Goal: Task Accomplishment & Management: Manage account settings

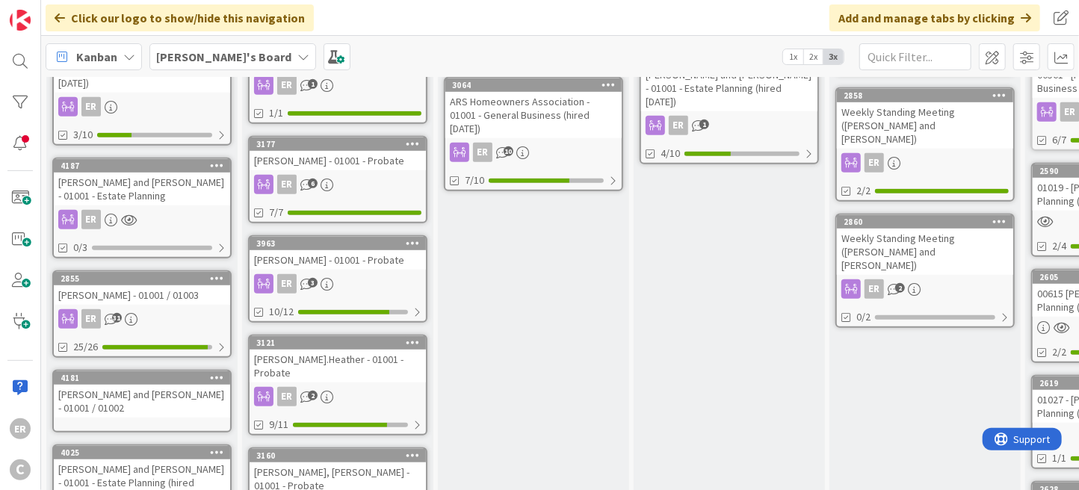
scroll to position [523, 0]
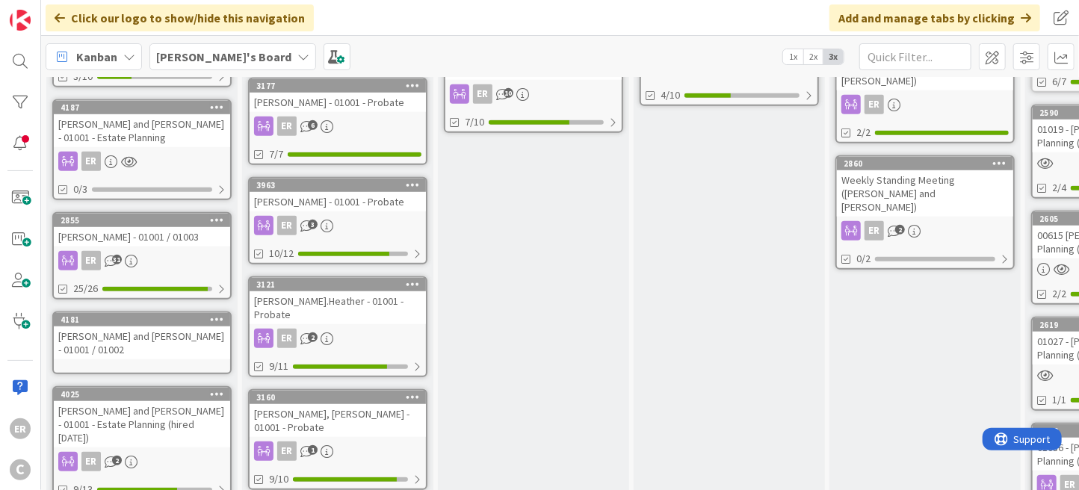
click at [163, 251] on div "ER 31" at bounding box center [142, 260] width 176 height 19
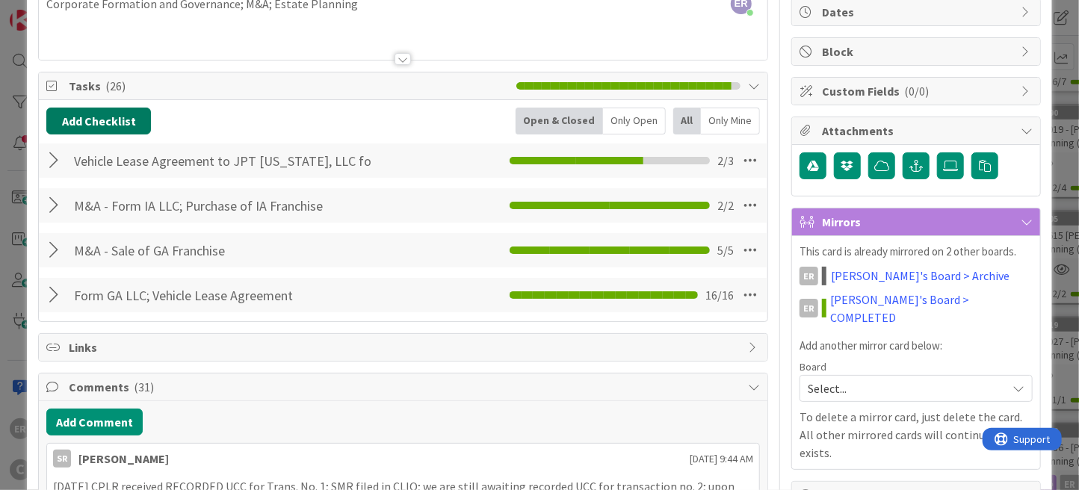
scroll to position [75, 0]
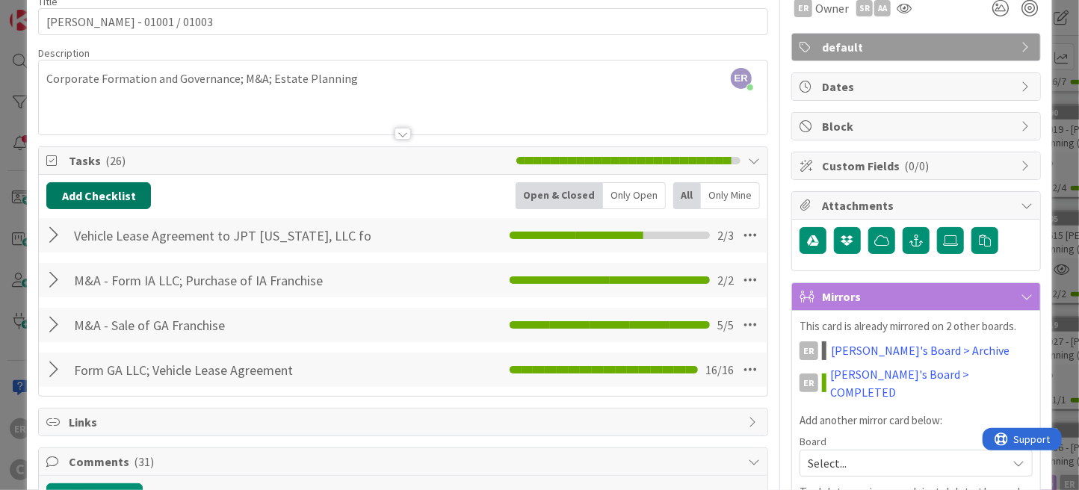
click at [115, 202] on button "Add Checklist" at bounding box center [98, 195] width 105 height 27
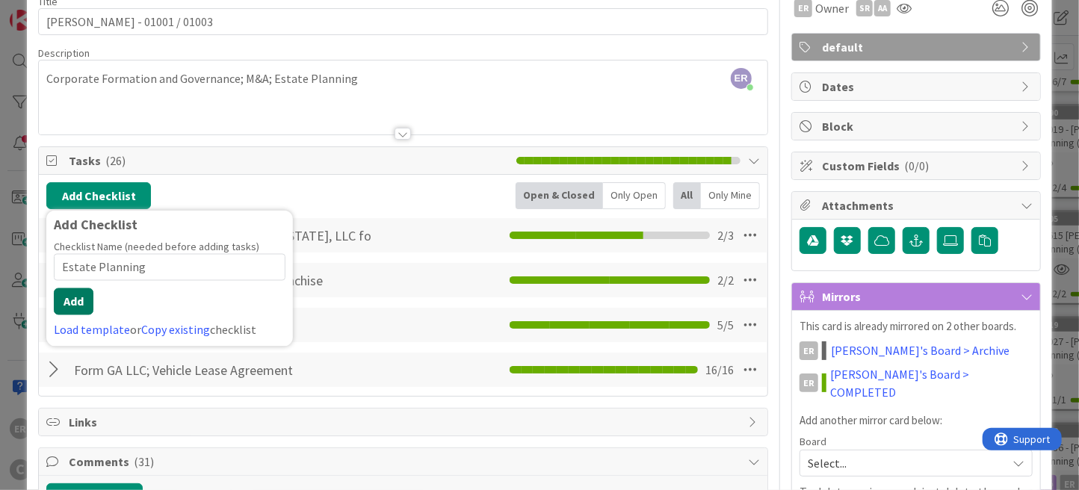
type input "Estate Planning"
click at [72, 294] on button "Add" at bounding box center [74, 301] width 40 height 27
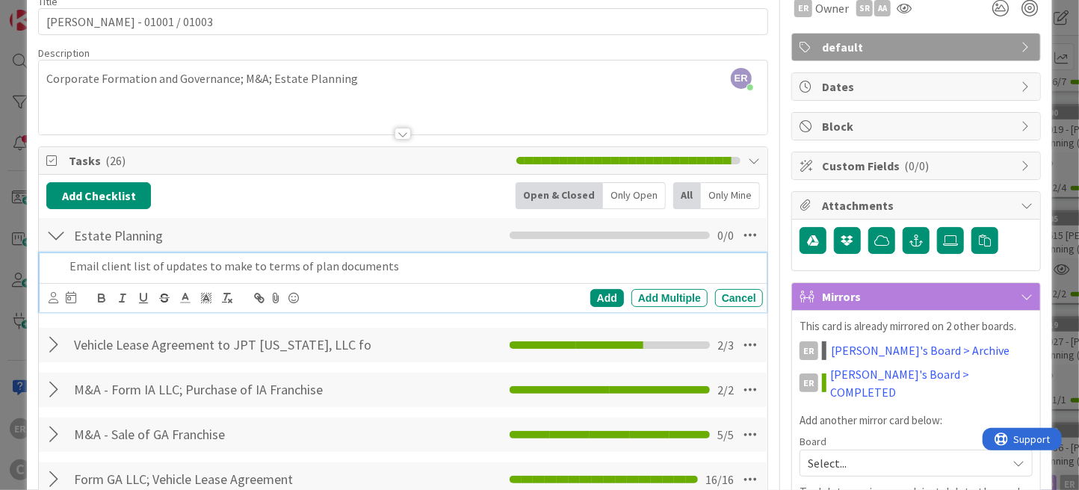
click at [55, 302] on div at bounding box center [54, 298] width 10 height 16
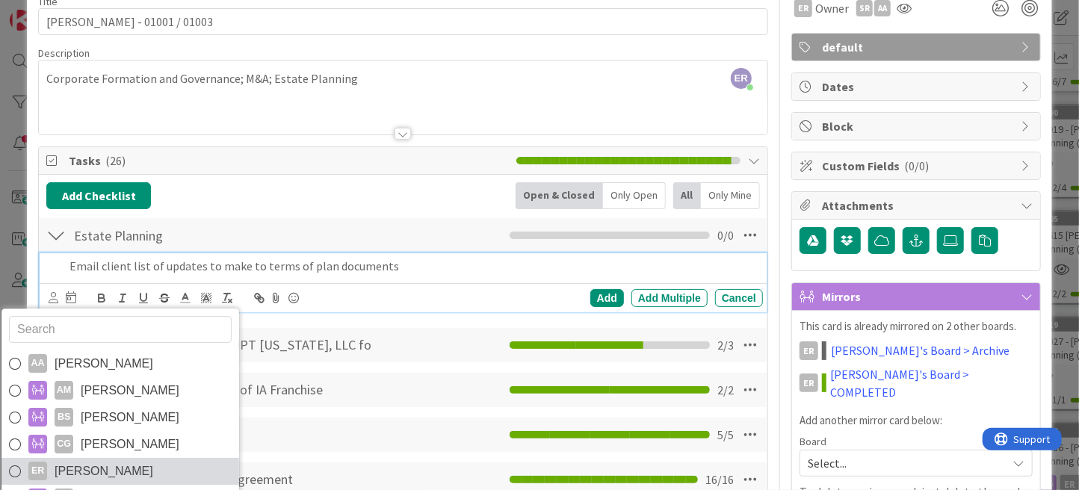
click at [102, 462] on span "[PERSON_NAME]" at bounding box center [104, 471] width 99 height 22
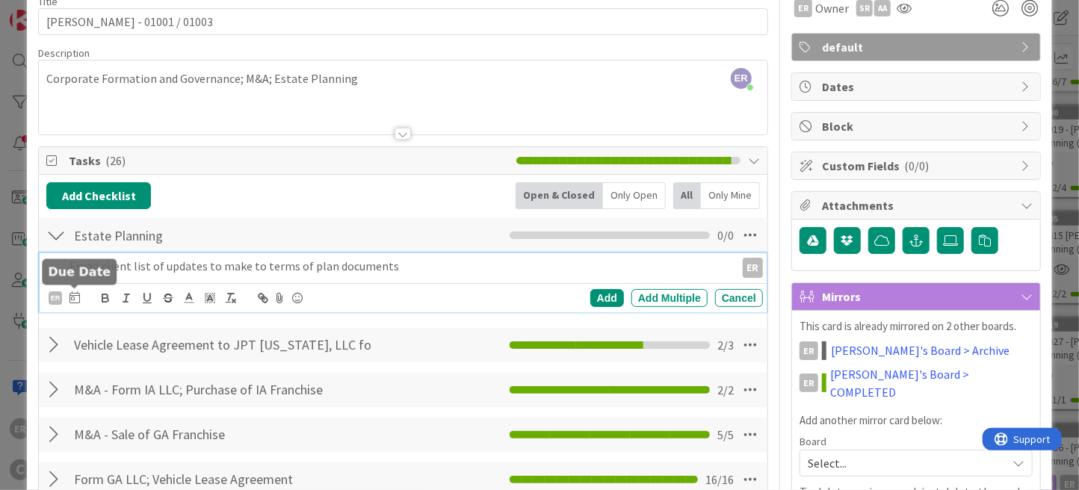
click at [75, 295] on icon at bounding box center [74, 297] width 10 height 12
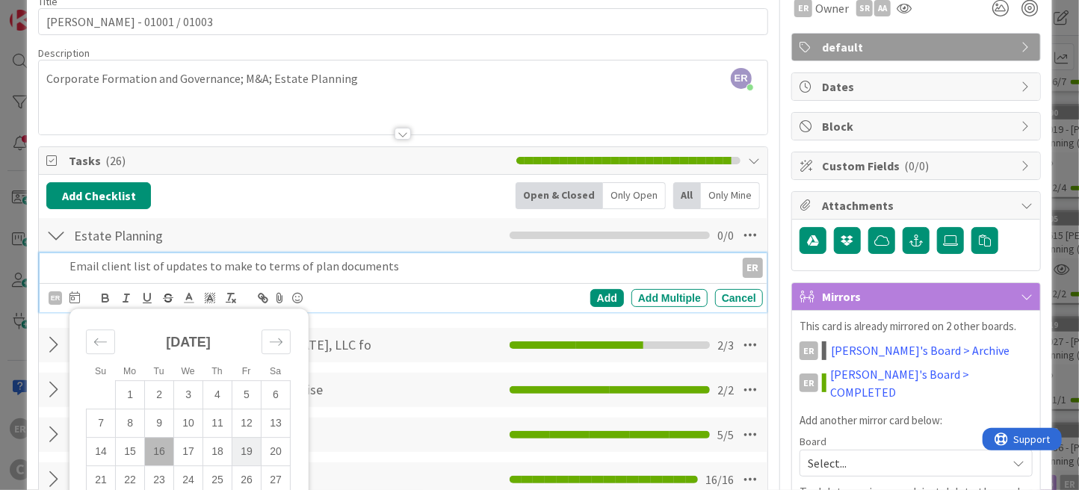
click at [244, 445] on td "19" at bounding box center [246, 452] width 29 height 28
click at [592, 297] on div "Add" at bounding box center [607, 298] width 34 height 18
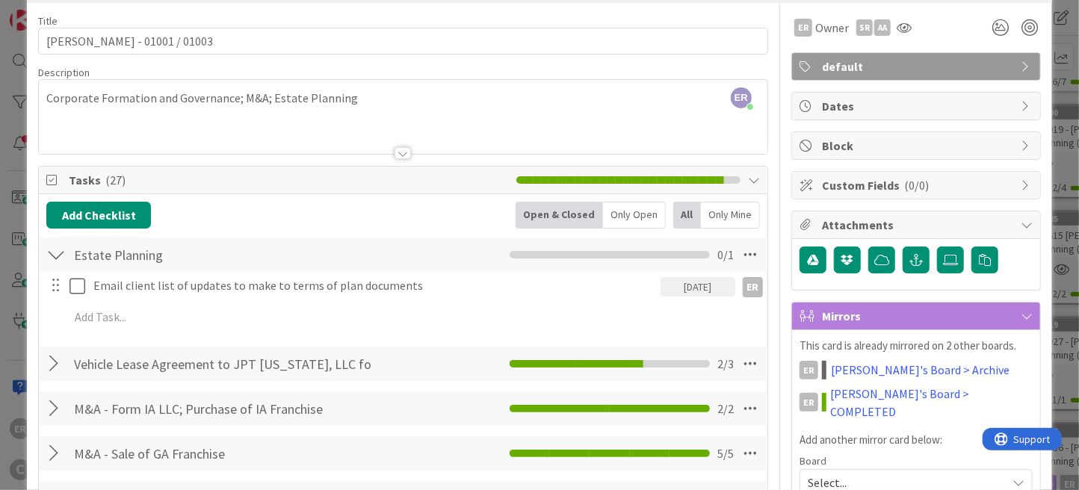
scroll to position [0, 0]
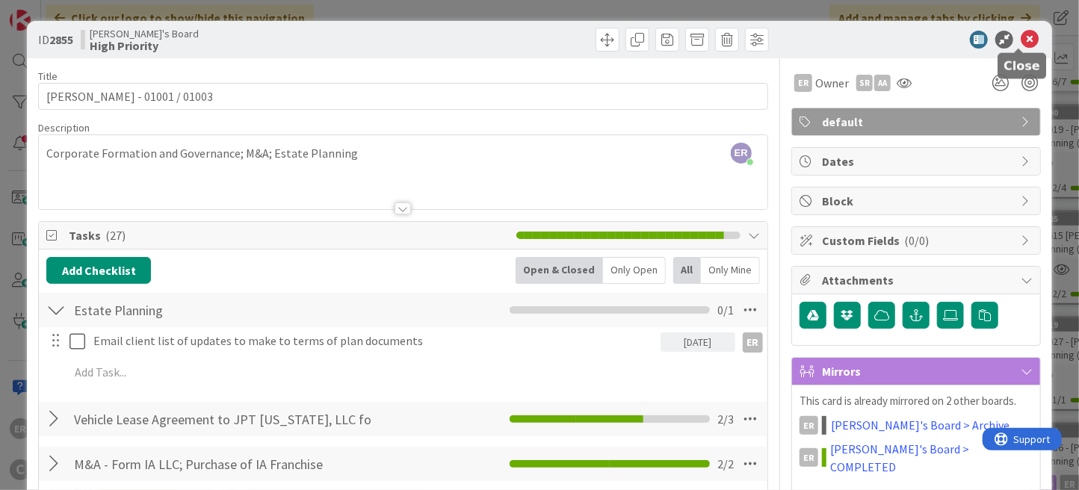
click at [1025, 31] on icon at bounding box center [1030, 40] width 18 height 18
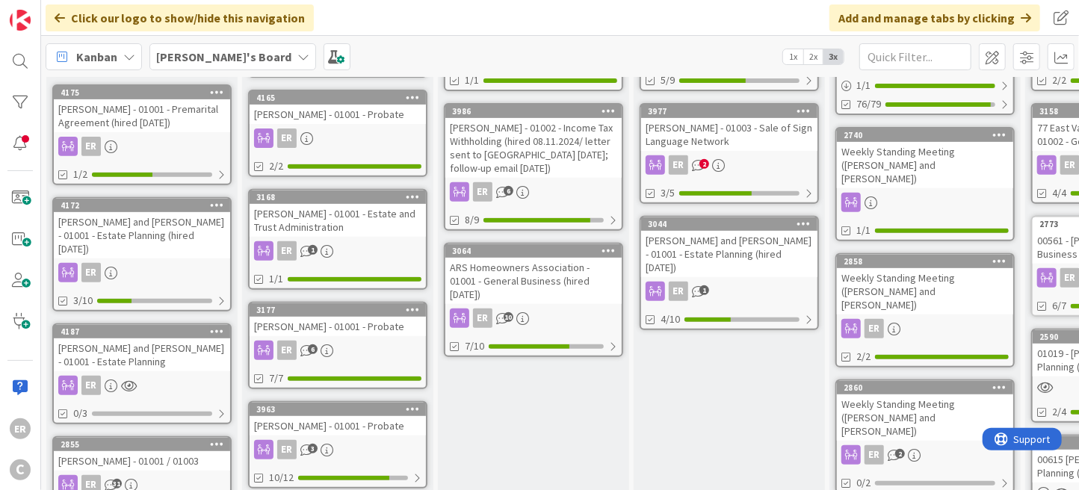
scroll to position [149, 0]
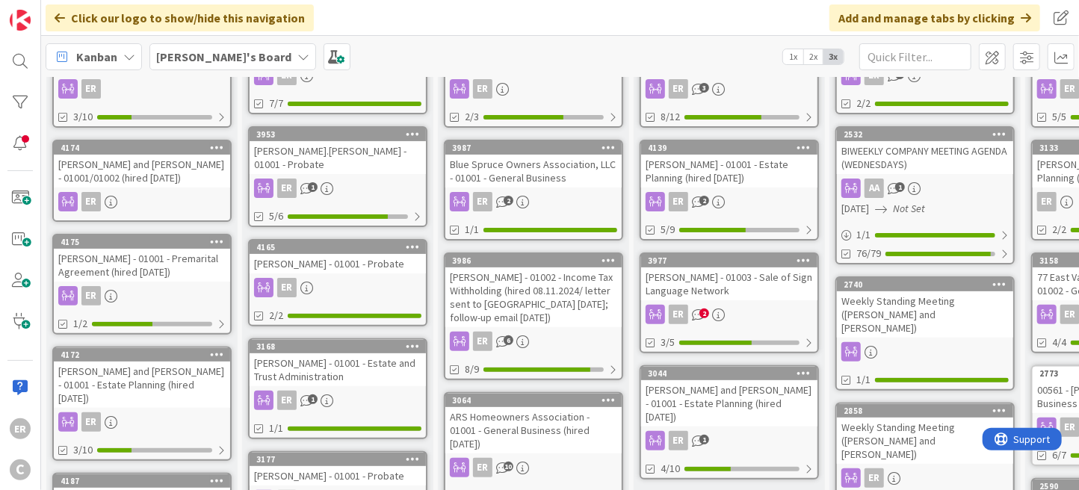
click at [152, 173] on div "[PERSON_NAME] and [PERSON_NAME] - 01001/01002 (hired [DATE])" at bounding box center [142, 171] width 176 height 33
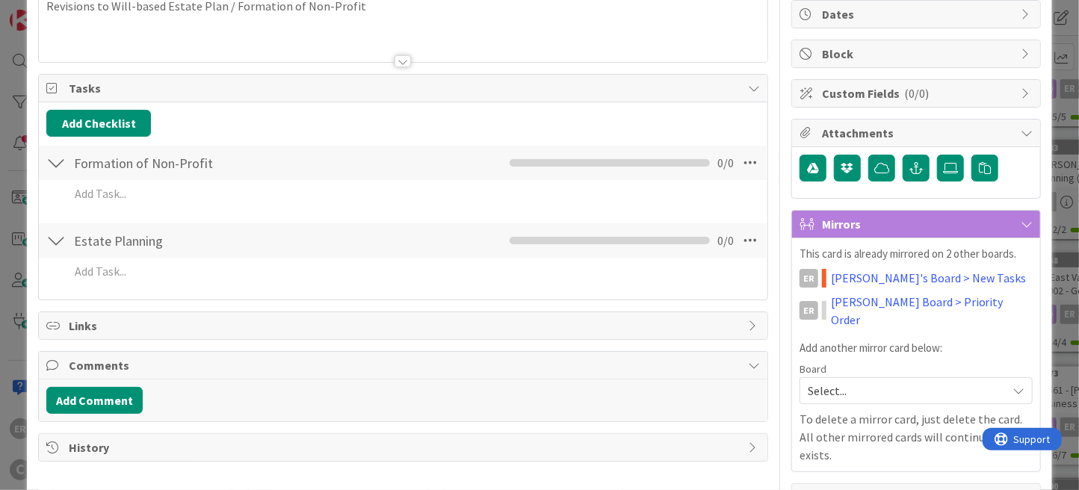
scroll to position [149, 0]
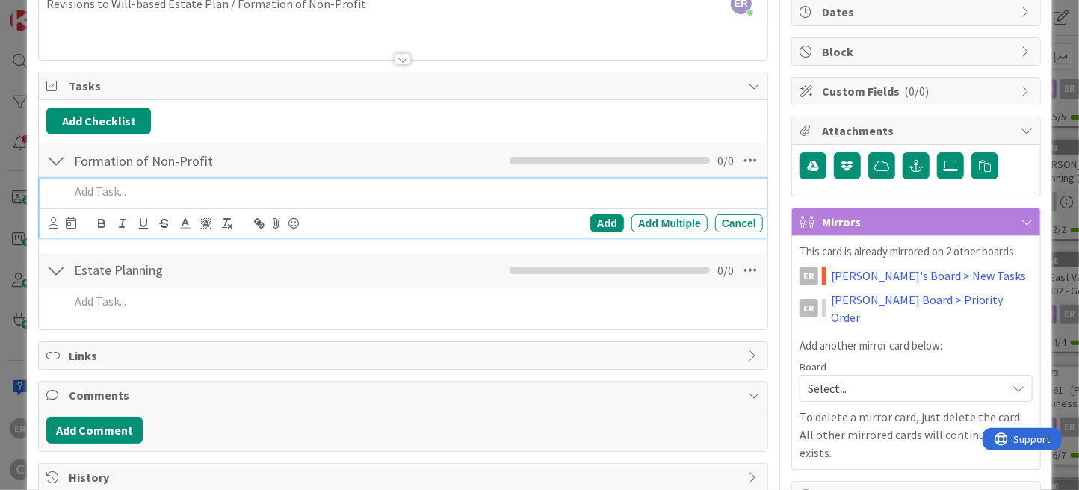
click at [138, 196] on p at bounding box center [412, 191] width 687 height 17
click at [53, 222] on icon at bounding box center [54, 222] width 10 height 11
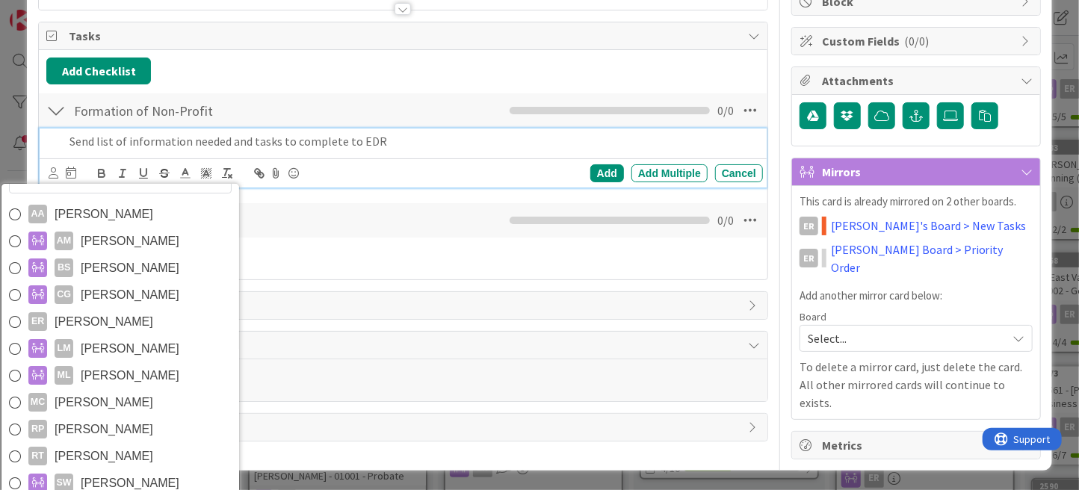
scroll to position [264, 0]
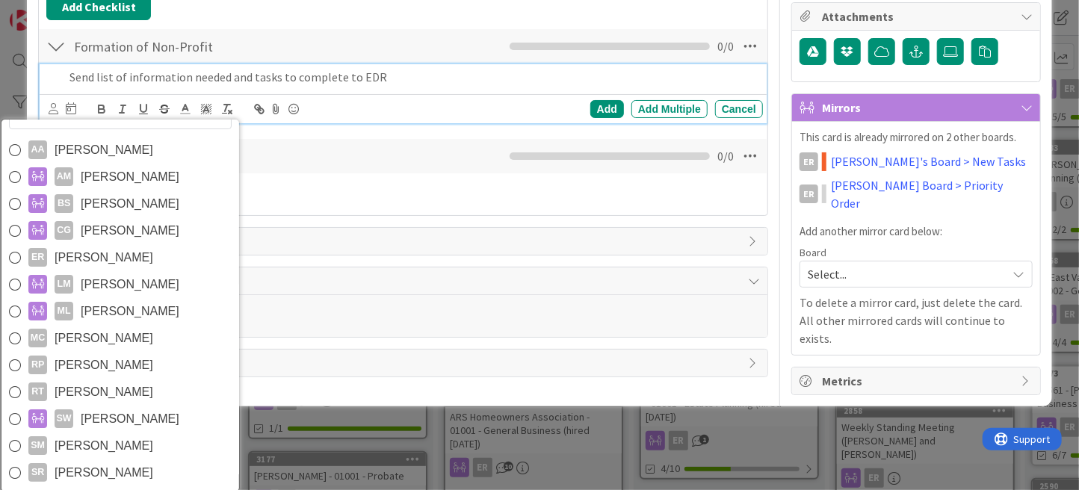
drag, startPoint x: 136, startPoint y: 389, endPoint x: 142, endPoint y: 383, distance: 9.0
click at [136, 389] on link "RT [PERSON_NAME]" at bounding box center [120, 392] width 238 height 27
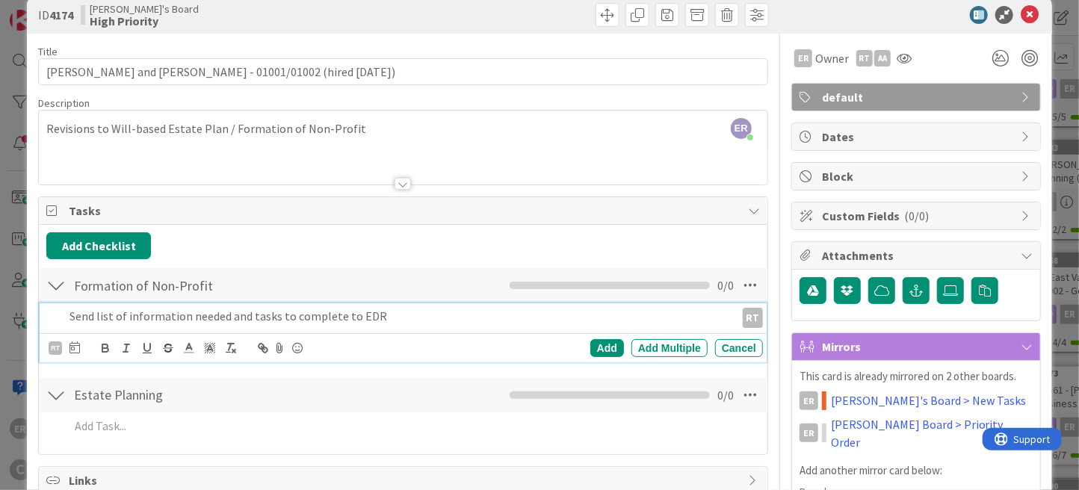
scroll to position [0, 0]
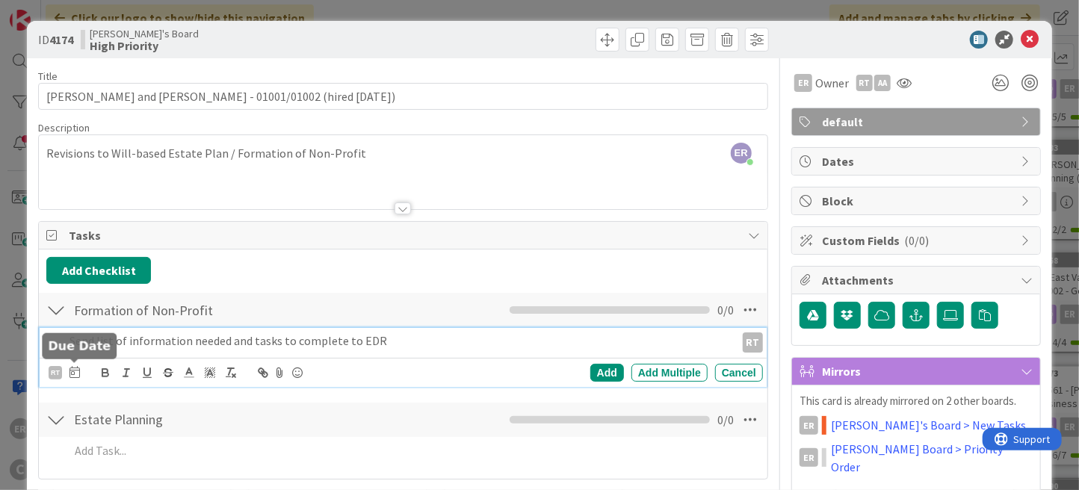
click at [74, 369] on icon at bounding box center [74, 372] width 10 height 12
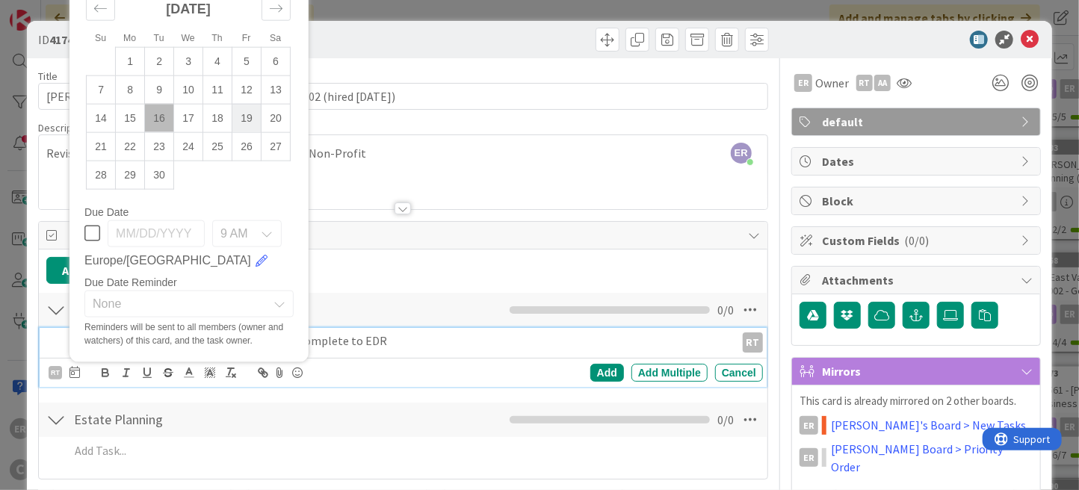
click at [244, 126] on td "19" at bounding box center [246, 118] width 29 height 28
click at [590, 374] on div "Add" at bounding box center [607, 373] width 34 height 18
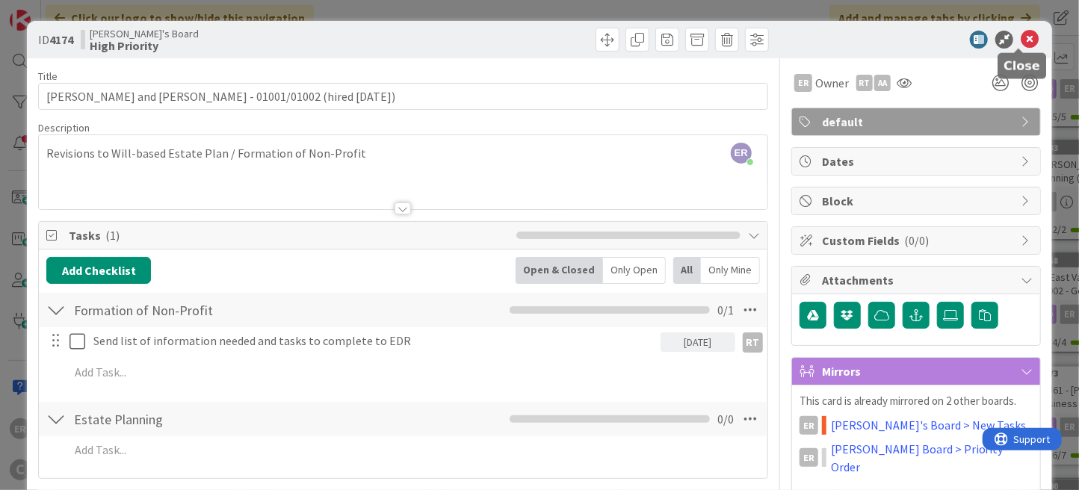
click at [1023, 41] on icon at bounding box center [1030, 40] width 18 height 18
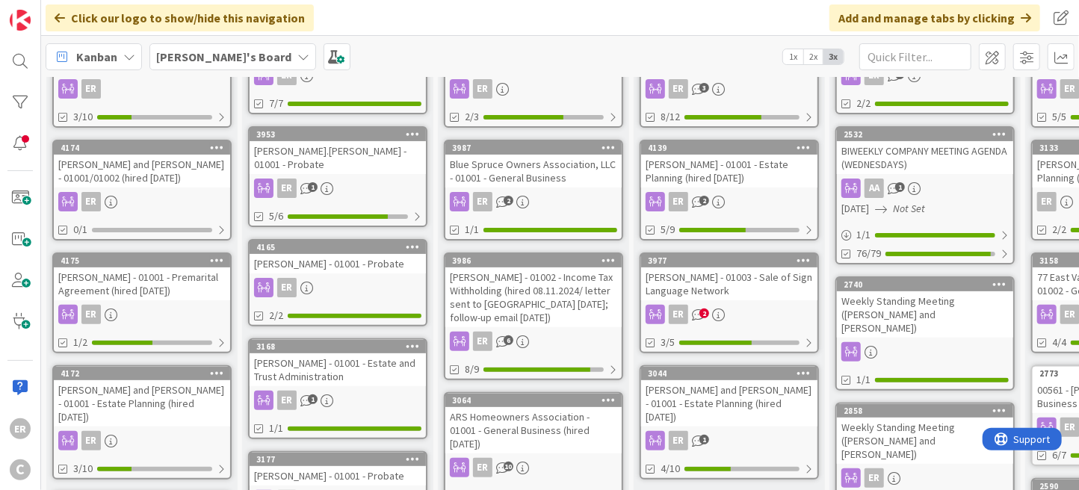
click at [172, 188] on link "4174 [PERSON_NAME] and [PERSON_NAME] - 01001/01002 (hired [DATE]) ER 0/1" at bounding box center [141, 190] width 179 height 101
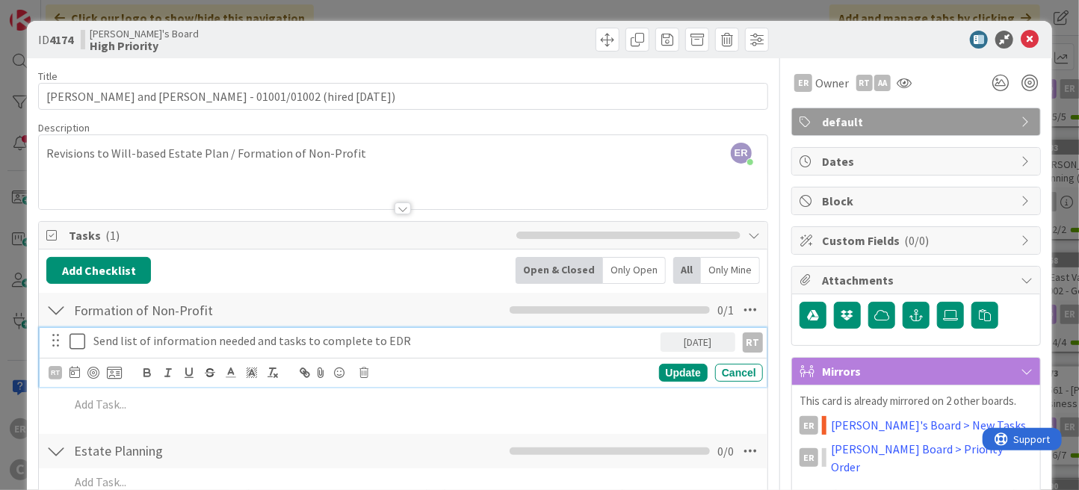
click at [397, 343] on p "Send list of information needed and tasks to complete to EDR" at bounding box center [373, 340] width 560 height 17
click at [416, 65] on div "Title 51 / 128 [PERSON_NAME] and [PERSON_NAME] - 01001/01002 (hired [DATE]) Des…" at bounding box center [403, 365] width 730 height 614
click at [412, 341] on p "Send list of information needed and tasks to complete to EDR in narrative format" at bounding box center [373, 340] width 560 height 17
click at [1021, 36] on icon at bounding box center [1030, 40] width 18 height 18
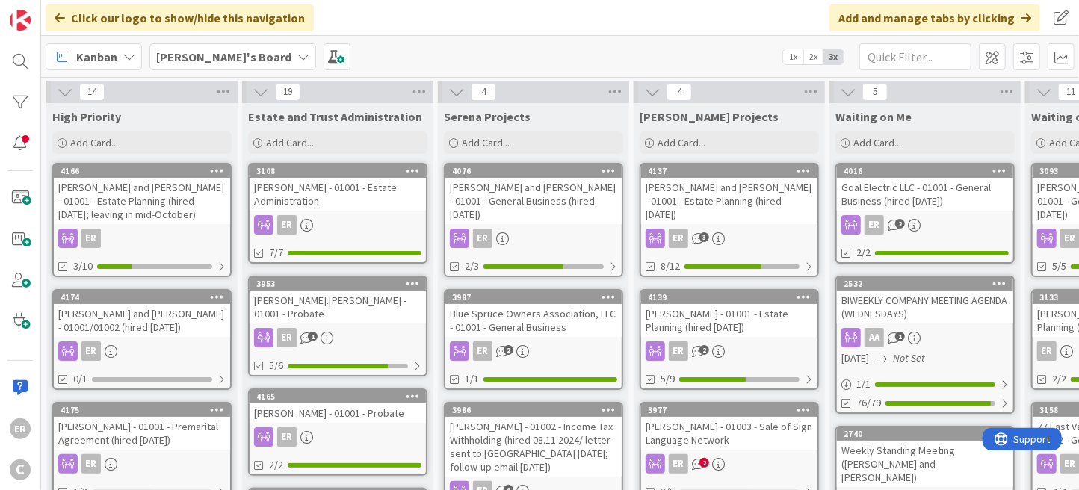
scroll to position [75, 0]
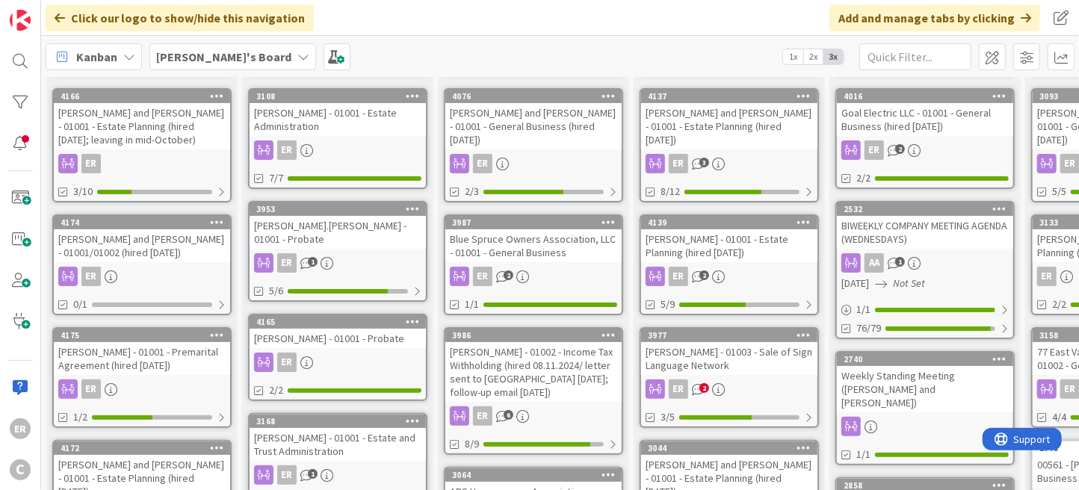
click at [168, 255] on div "[PERSON_NAME] and [PERSON_NAME] - 01001/01002 (hired [DATE])" at bounding box center [142, 245] width 176 height 33
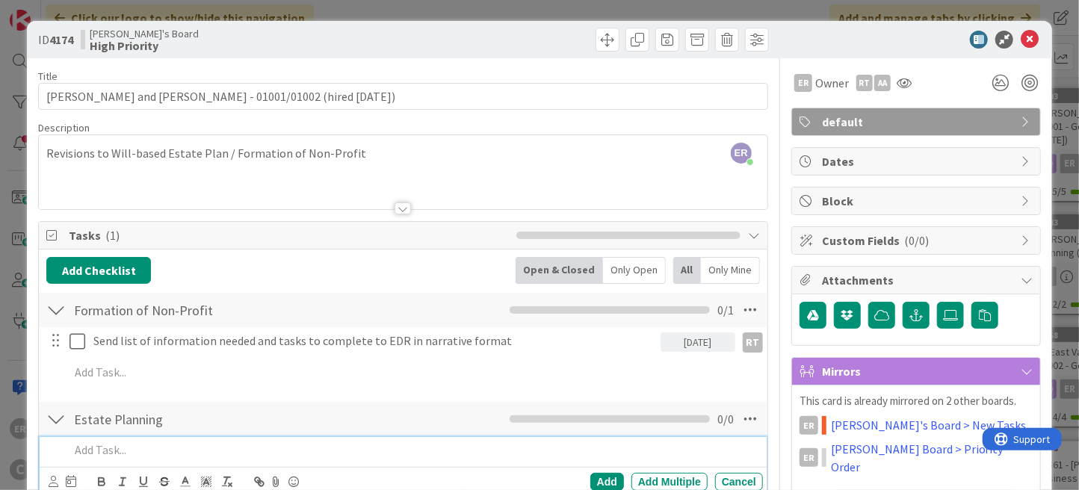
click at [111, 450] on p at bounding box center [412, 450] width 687 height 17
click at [56, 479] on icon at bounding box center [54, 481] width 10 height 11
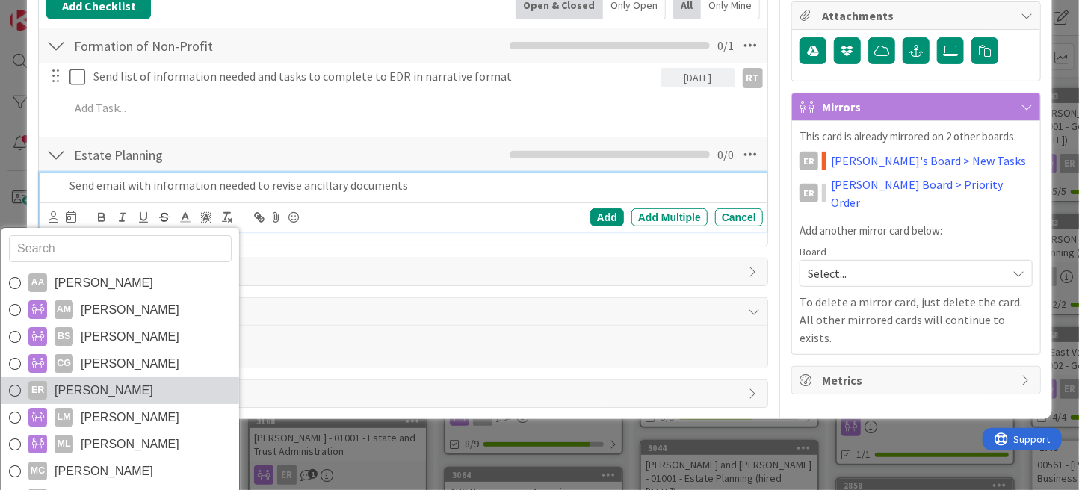
click at [111, 380] on span "[PERSON_NAME]" at bounding box center [104, 391] width 99 height 22
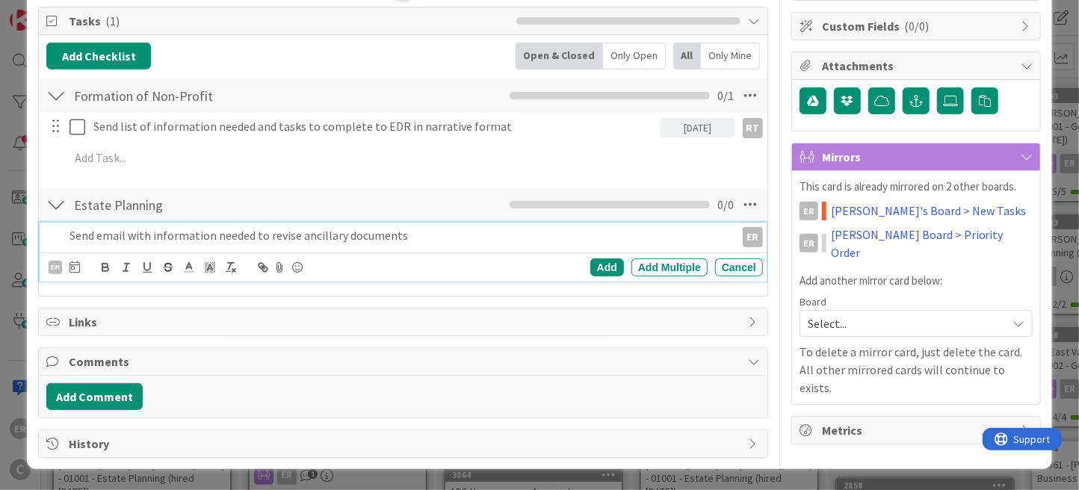
scroll to position [210, 0]
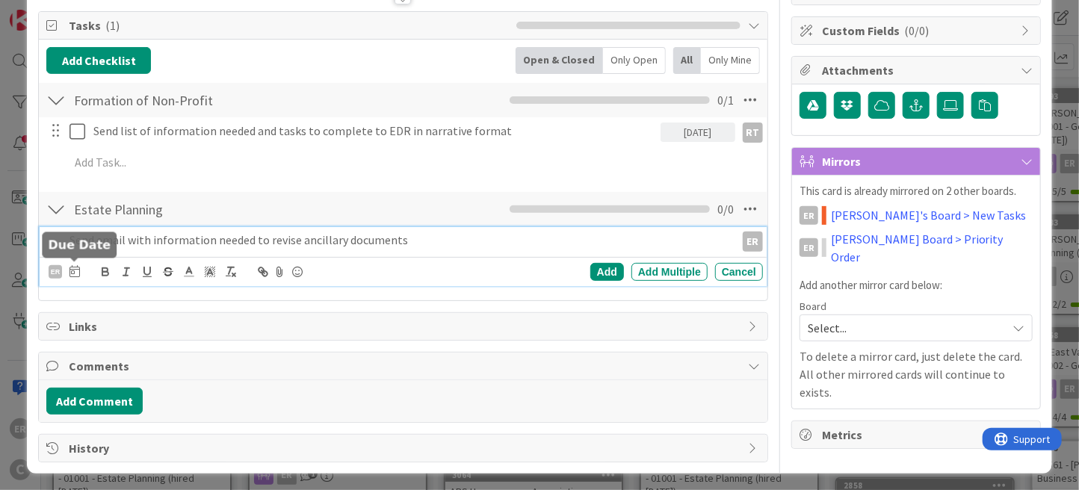
click at [75, 270] on icon at bounding box center [74, 271] width 10 height 12
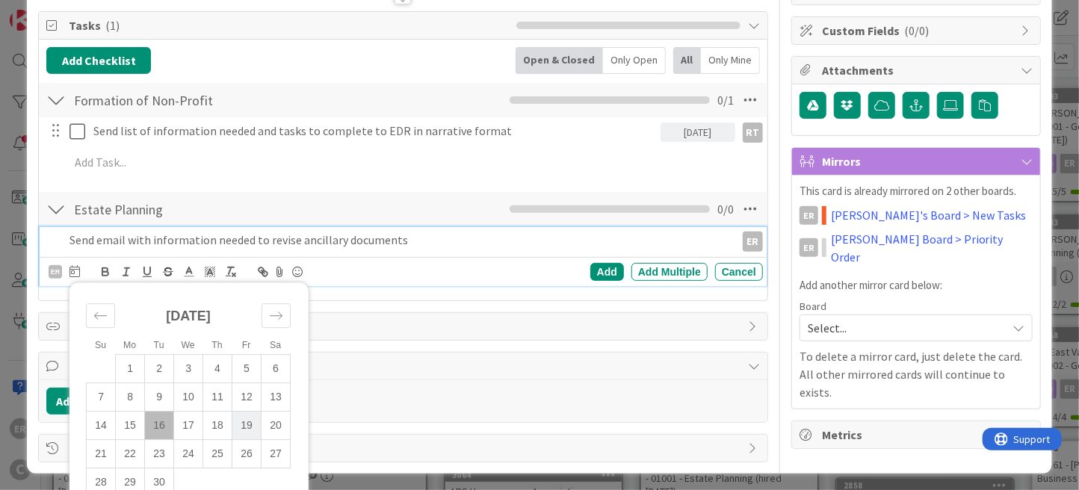
click at [242, 416] on td "19" at bounding box center [246, 426] width 29 height 28
click at [604, 265] on div "Add" at bounding box center [607, 272] width 34 height 18
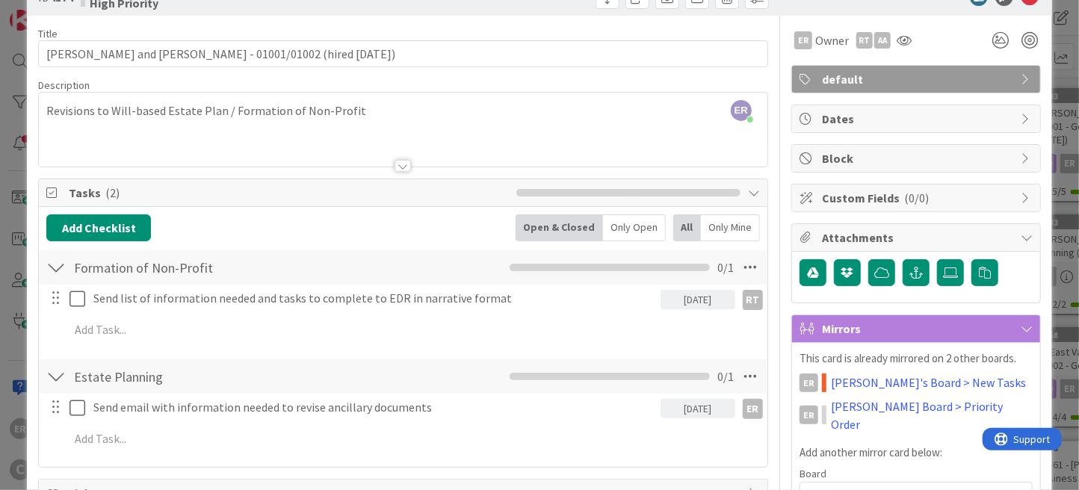
scroll to position [0, 0]
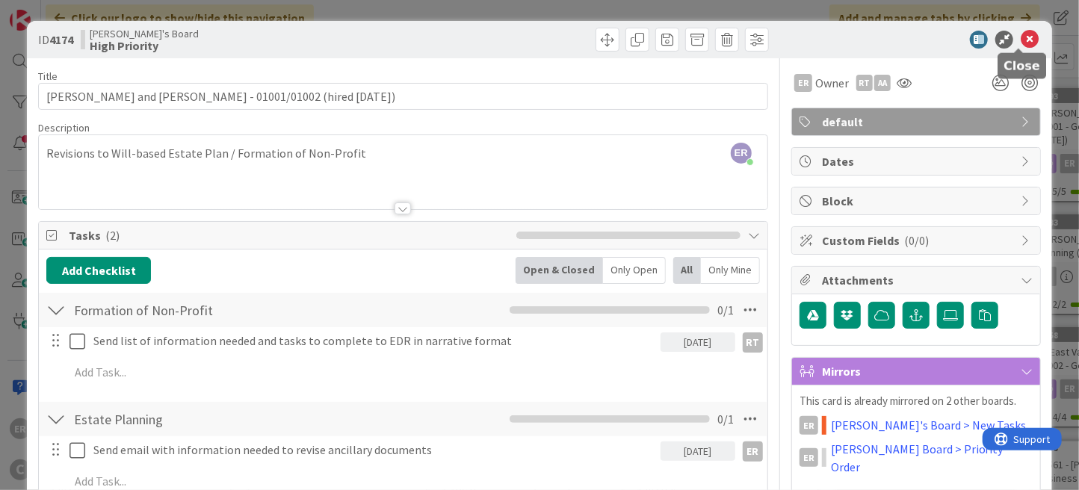
click at [1021, 45] on icon at bounding box center [1030, 40] width 18 height 18
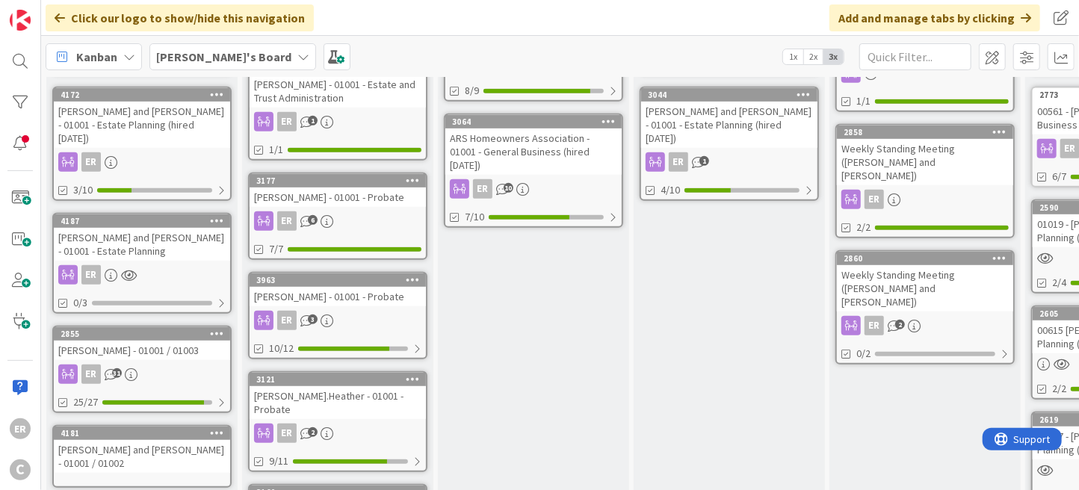
scroll to position [448, 0]
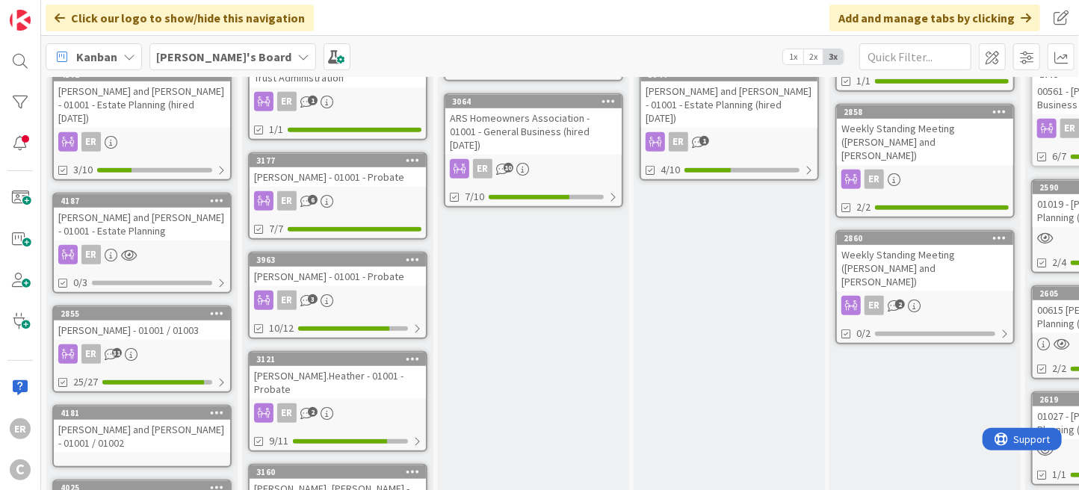
click at [195, 326] on link "2855 [PERSON_NAME] - 01001 / 01003 ER 31 25/27" at bounding box center [141, 349] width 179 height 87
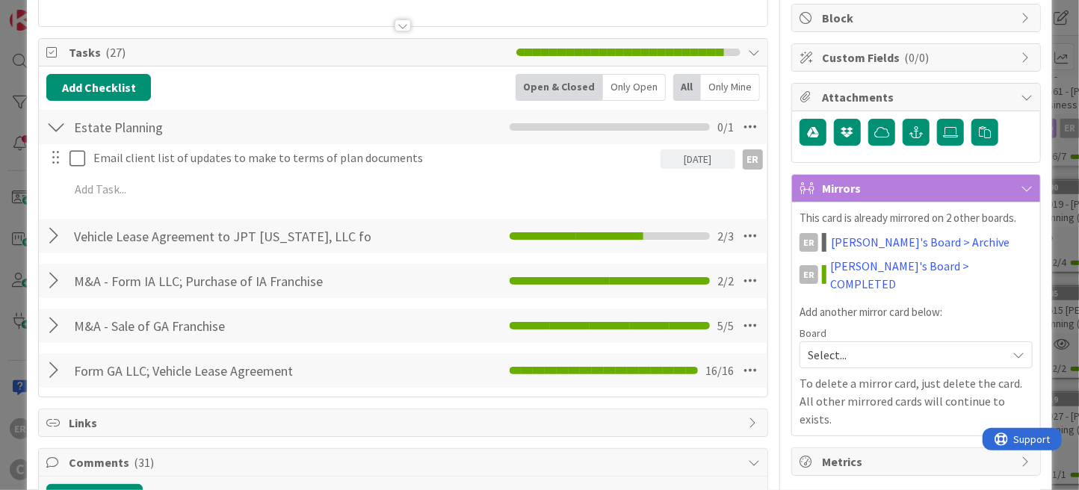
scroll to position [149, 0]
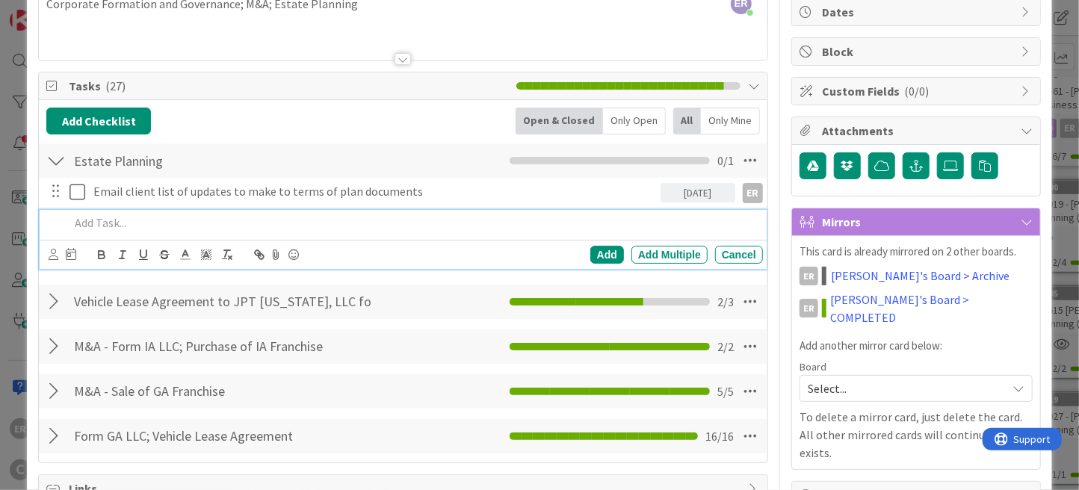
click at [131, 224] on p at bounding box center [412, 222] width 687 height 17
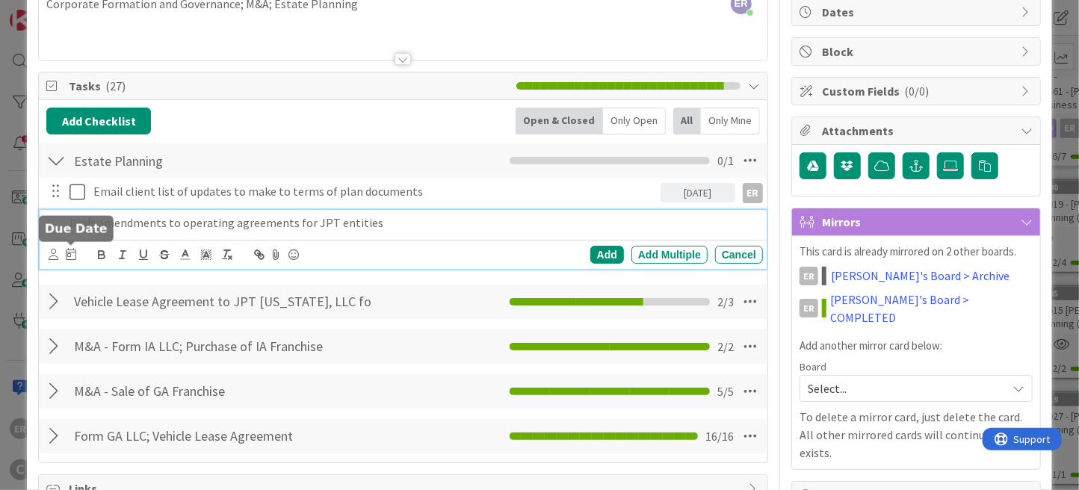
click at [71, 253] on icon at bounding box center [71, 254] width 10 height 12
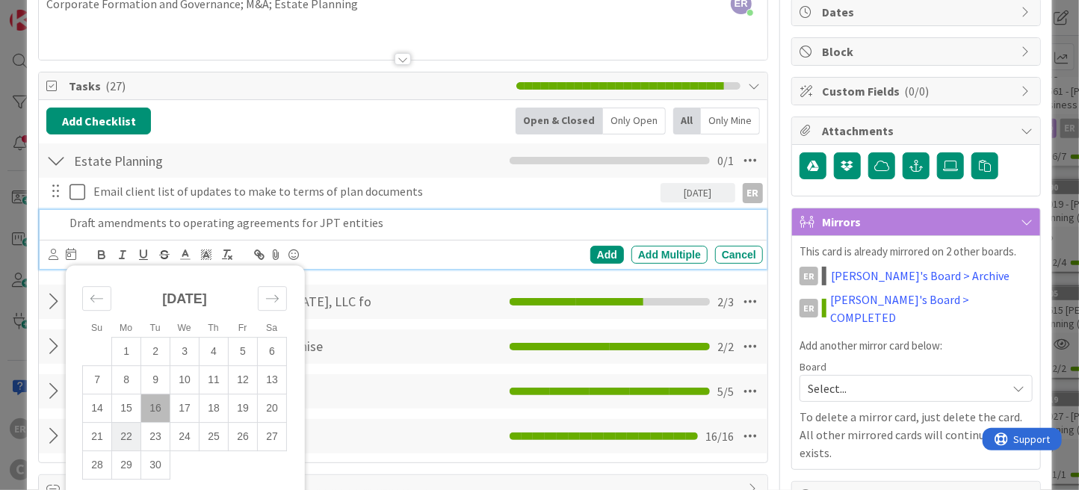
click at [123, 428] on td "22" at bounding box center [126, 437] width 29 height 28
click at [51, 255] on icon at bounding box center [54, 254] width 10 height 11
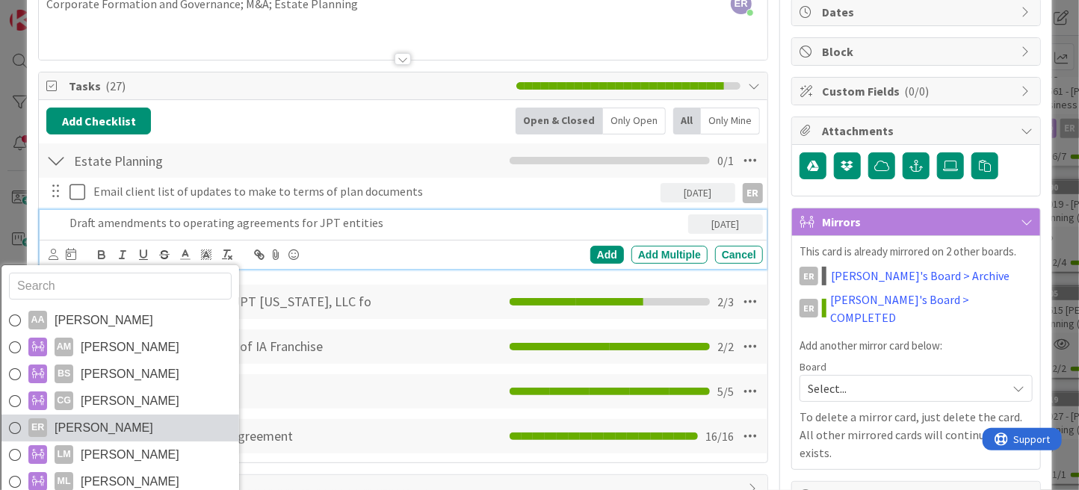
click at [105, 415] on link "ER [PERSON_NAME]" at bounding box center [120, 428] width 238 height 27
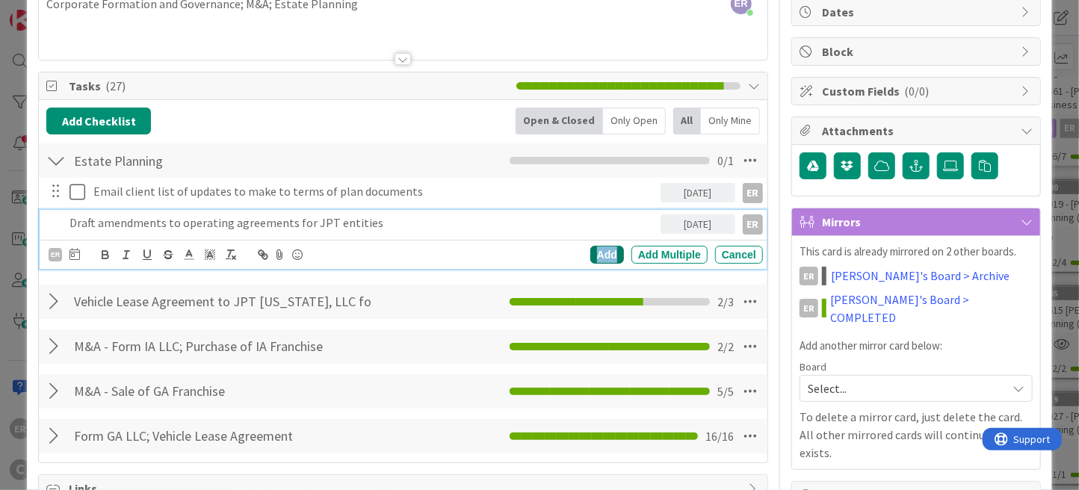
click at [602, 251] on div "Add" at bounding box center [607, 255] width 34 height 18
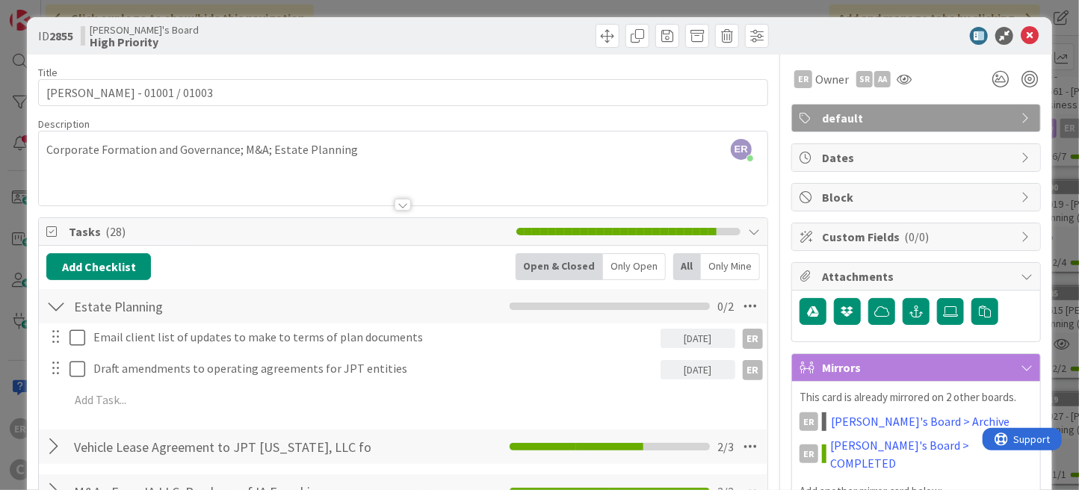
scroll to position [0, 0]
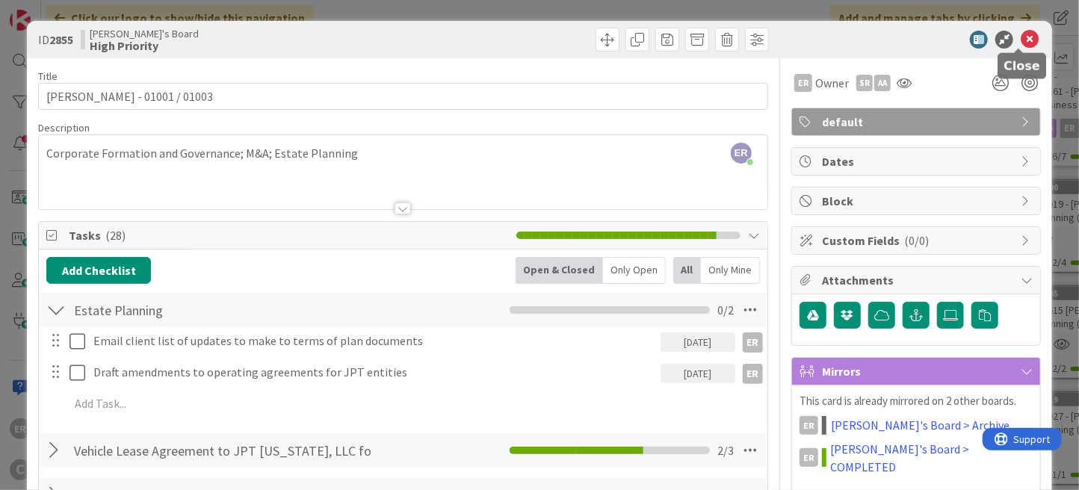
click at [1021, 43] on icon at bounding box center [1030, 40] width 18 height 18
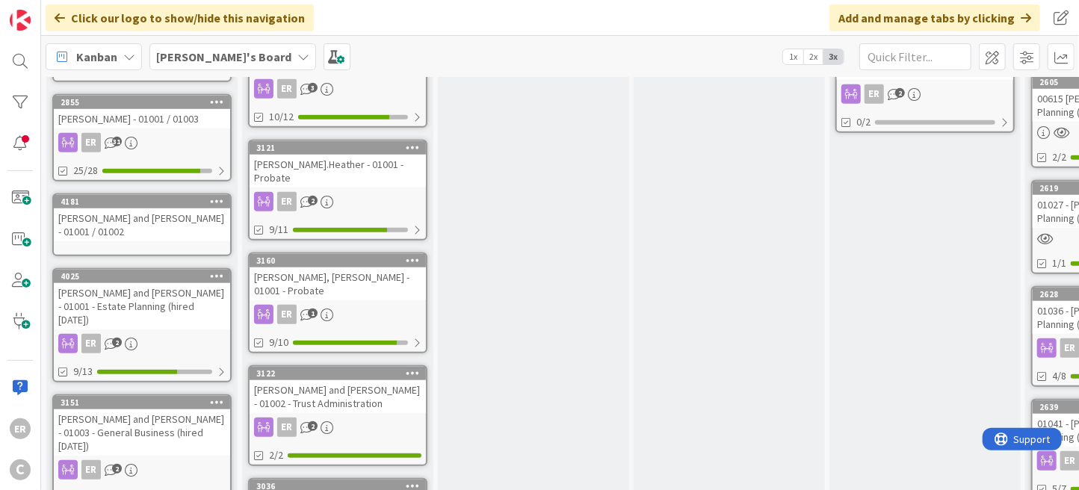
scroll to position [672, 0]
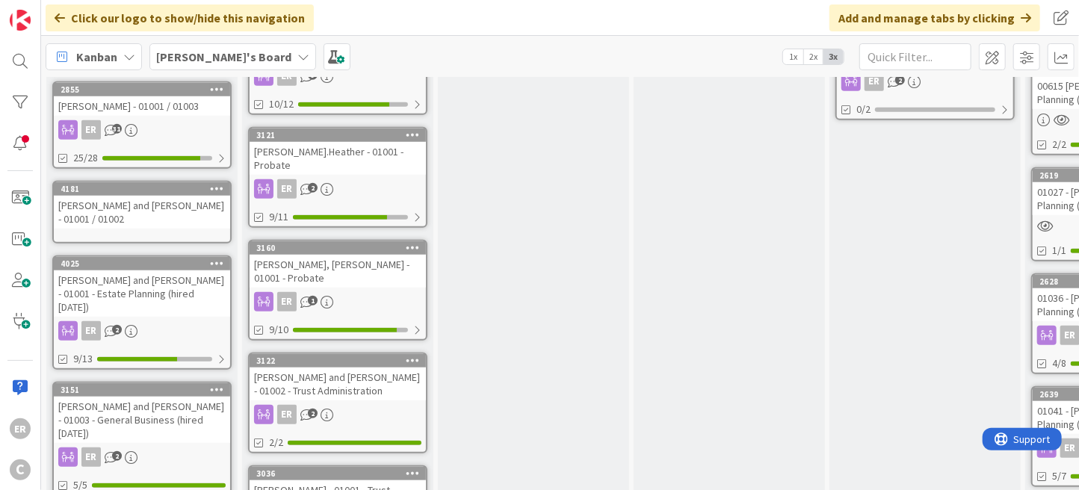
click at [163, 202] on div "[PERSON_NAME] and [PERSON_NAME] - 01001 / 01002" at bounding box center [142, 212] width 176 height 33
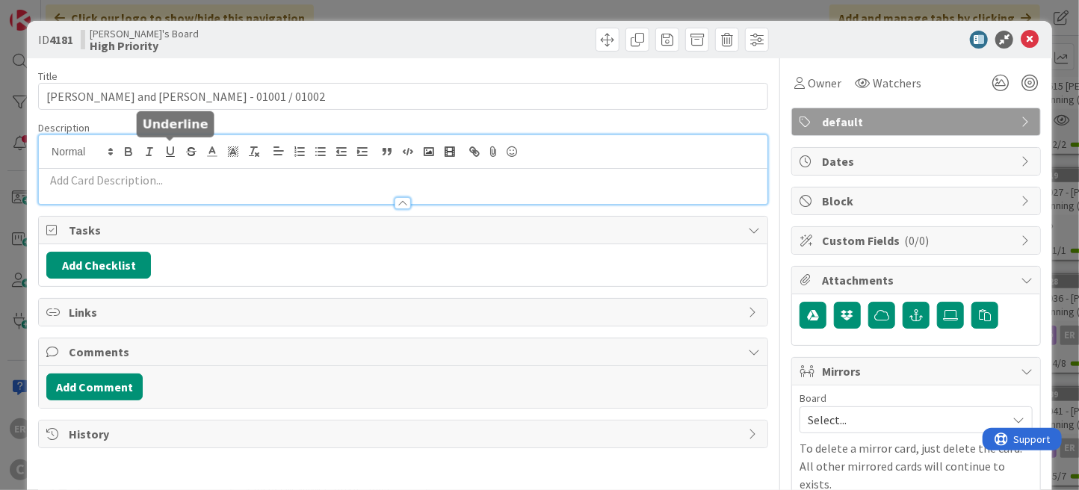
click at [161, 144] on div at bounding box center [403, 169] width 728 height 69
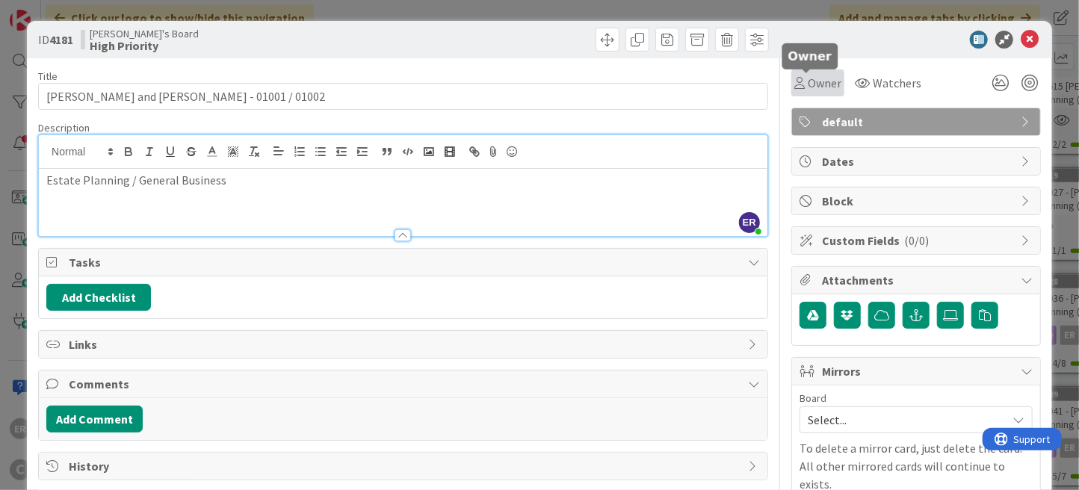
click at [821, 90] on span "Owner" at bounding box center [825, 83] width 34 height 18
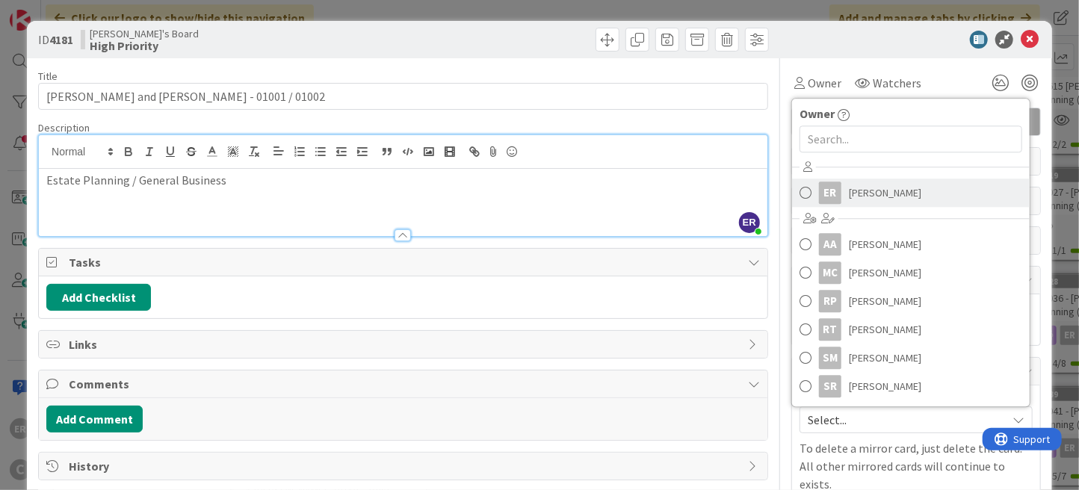
click at [852, 189] on span "[PERSON_NAME]" at bounding box center [885, 193] width 72 height 22
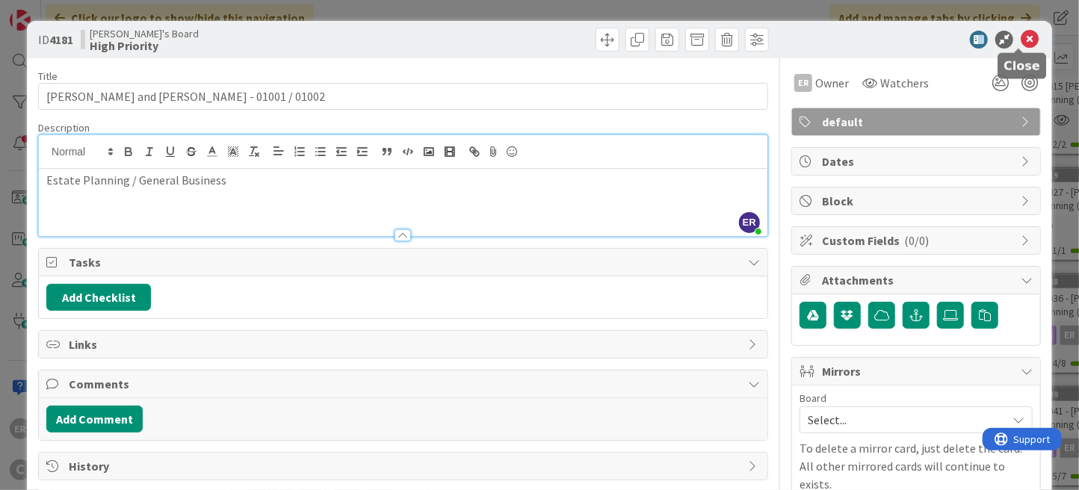
click at [1021, 43] on icon at bounding box center [1030, 40] width 18 height 18
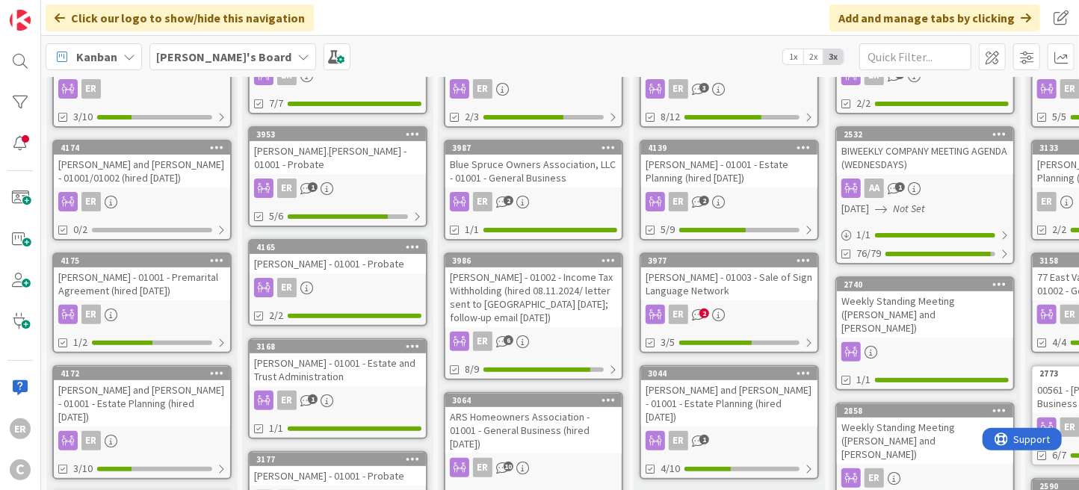
scroll to position [75, 0]
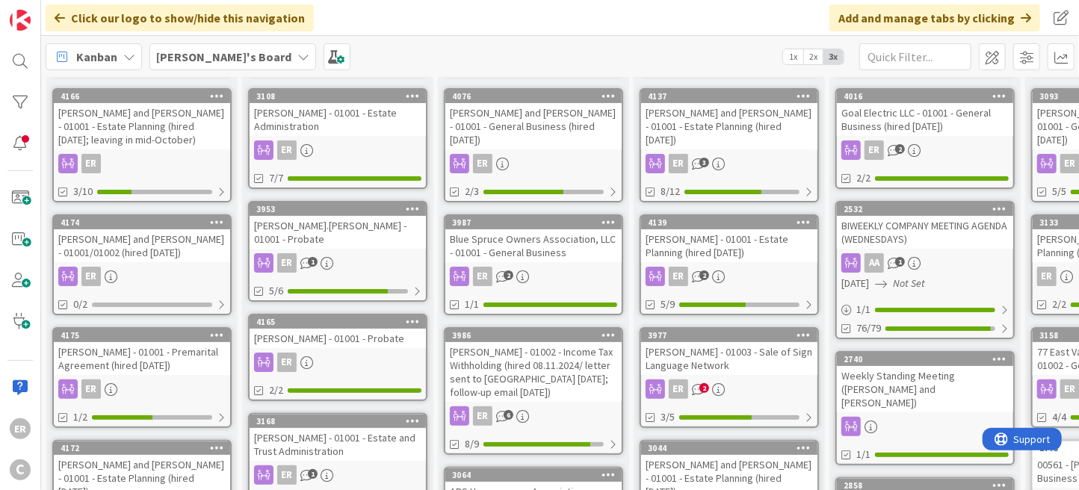
click at [165, 347] on div "[PERSON_NAME] - 01001 - Premarital Agreement (hired [DATE])" at bounding box center [142, 358] width 176 height 33
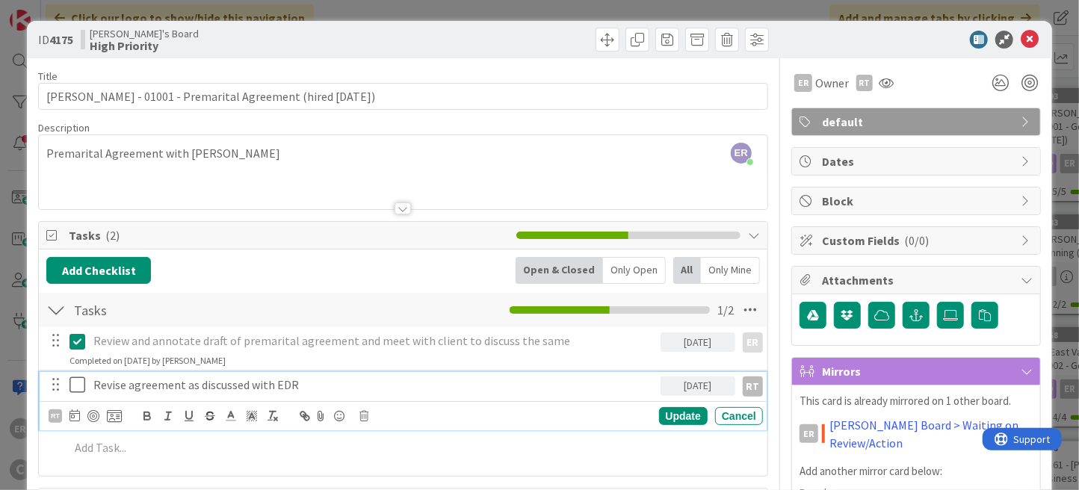
click at [80, 386] on icon at bounding box center [77, 385] width 16 height 18
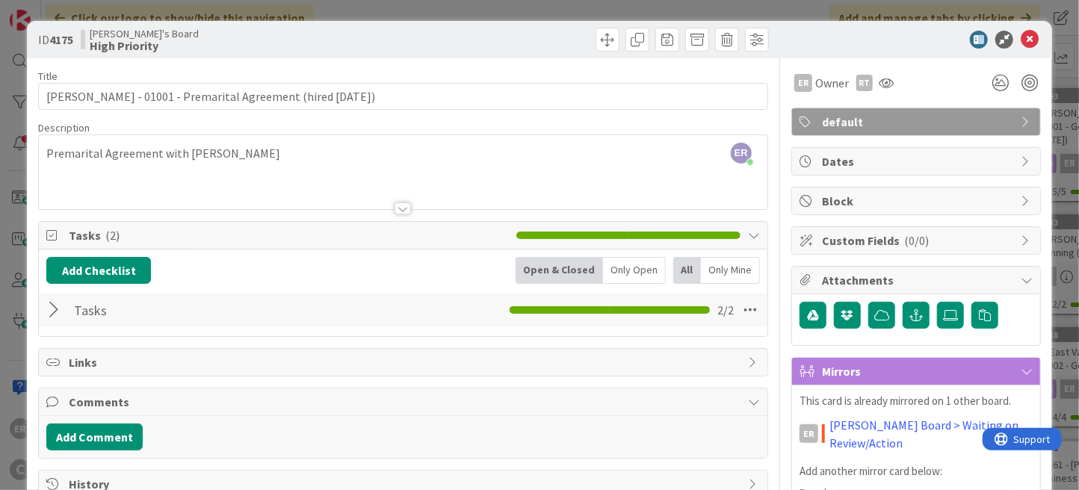
click at [58, 313] on div at bounding box center [55, 310] width 19 height 27
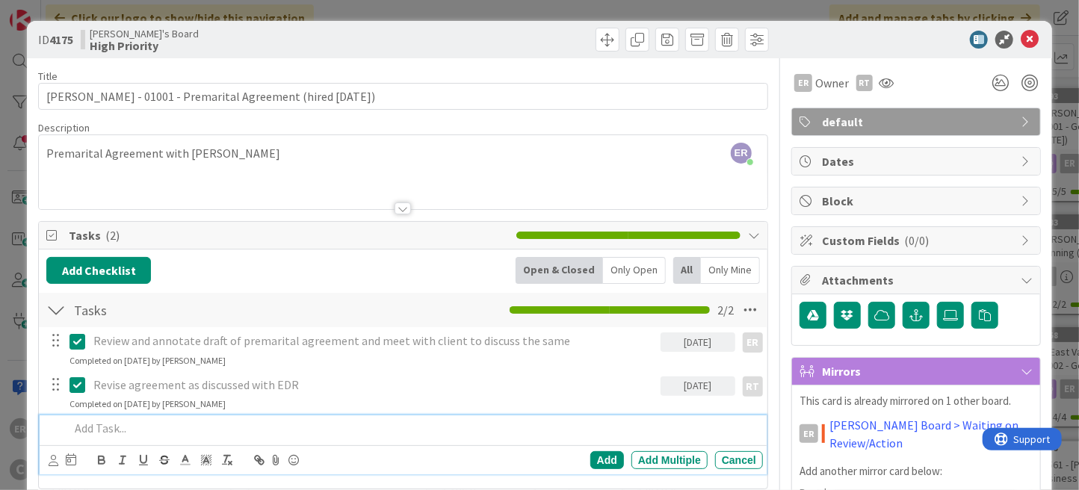
click at [118, 428] on p at bounding box center [412, 428] width 687 height 17
click at [55, 462] on icon at bounding box center [54, 460] width 10 height 11
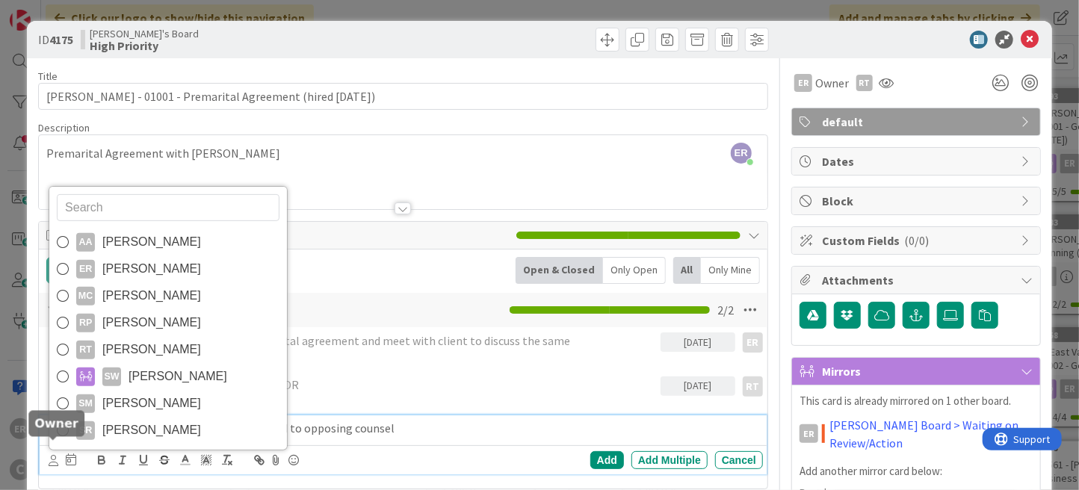
scroll to position [11, 0]
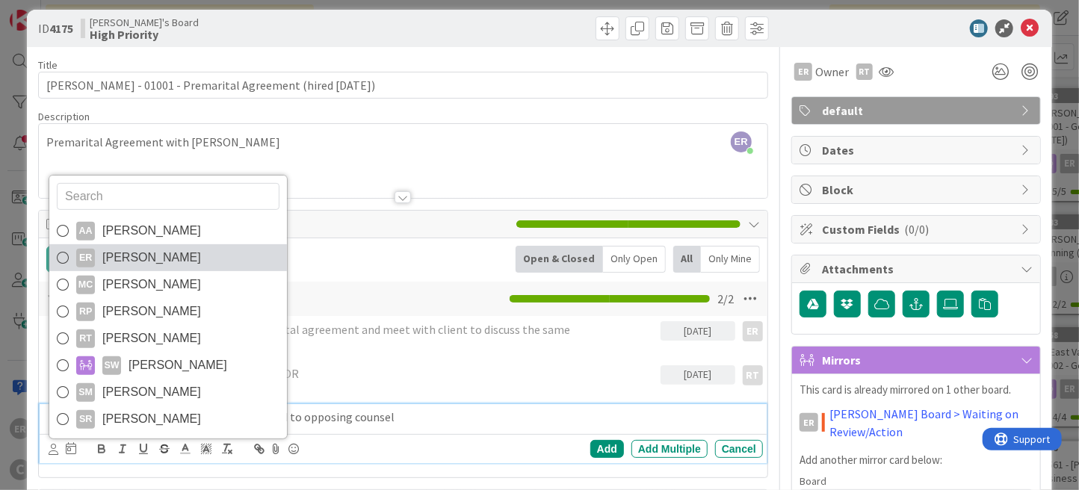
click at [143, 261] on span "[PERSON_NAME]" at bounding box center [151, 258] width 99 height 22
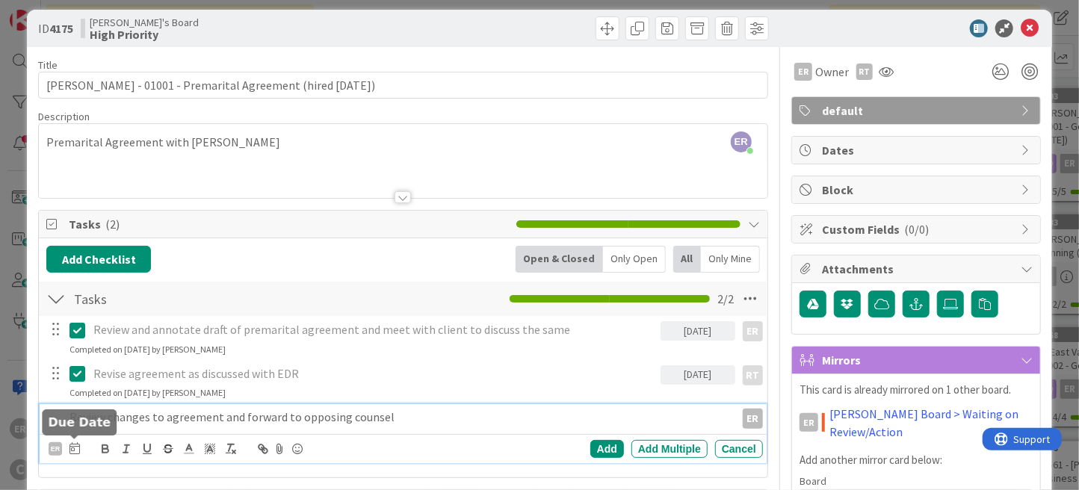
click at [70, 445] on icon at bounding box center [74, 448] width 10 height 12
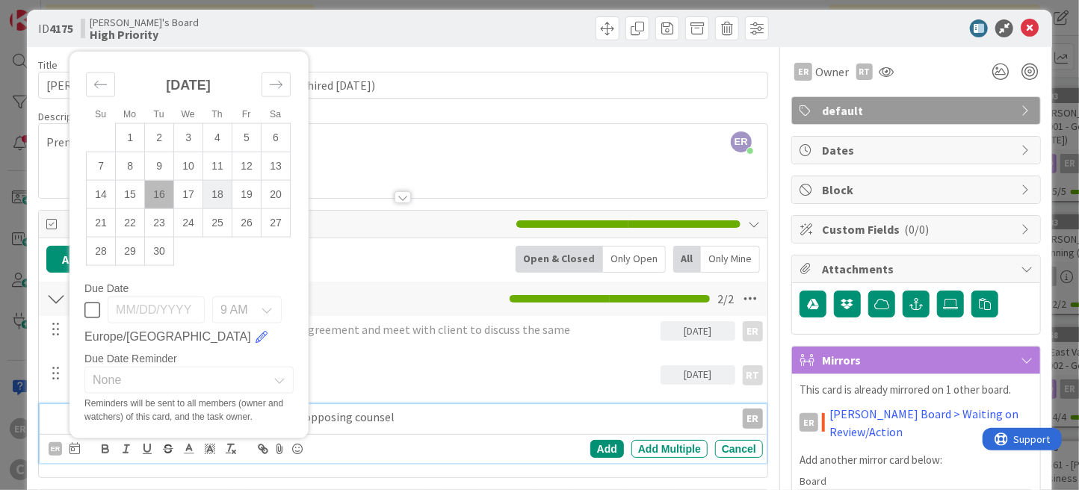
click at [214, 197] on td "18" at bounding box center [217, 194] width 29 height 28
click at [594, 444] on div "Add" at bounding box center [607, 449] width 34 height 18
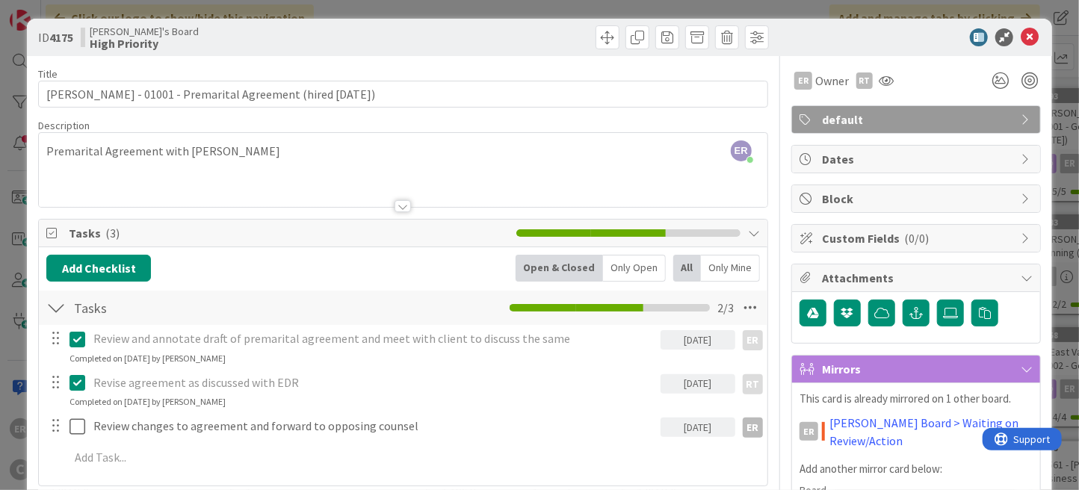
scroll to position [0, 0]
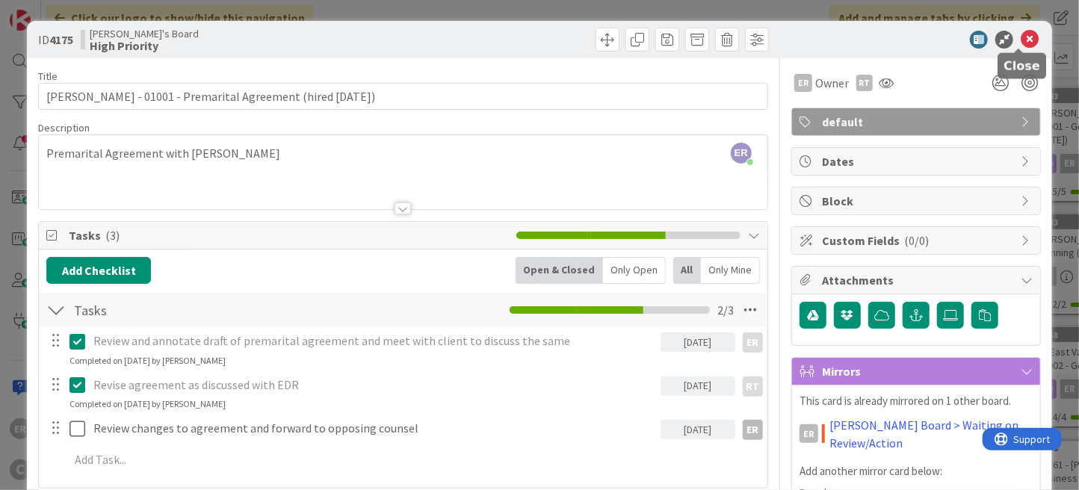
click at [1023, 43] on icon at bounding box center [1030, 40] width 18 height 18
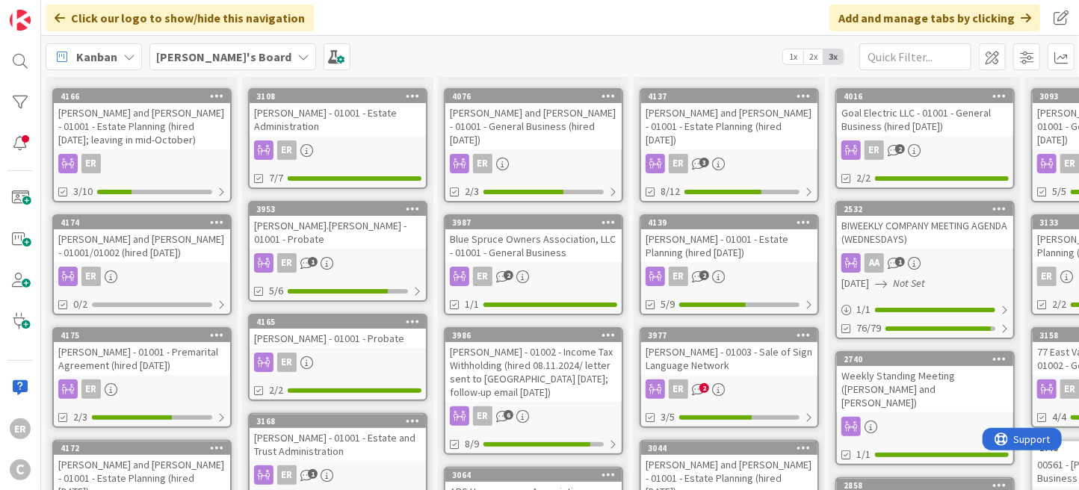
click at [202, 261] on link "4174 [PERSON_NAME] and [PERSON_NAME] - 01001/01002 (hired [DATE]) ER 0/2" at bounding box center [141, 264] width 179 height 101
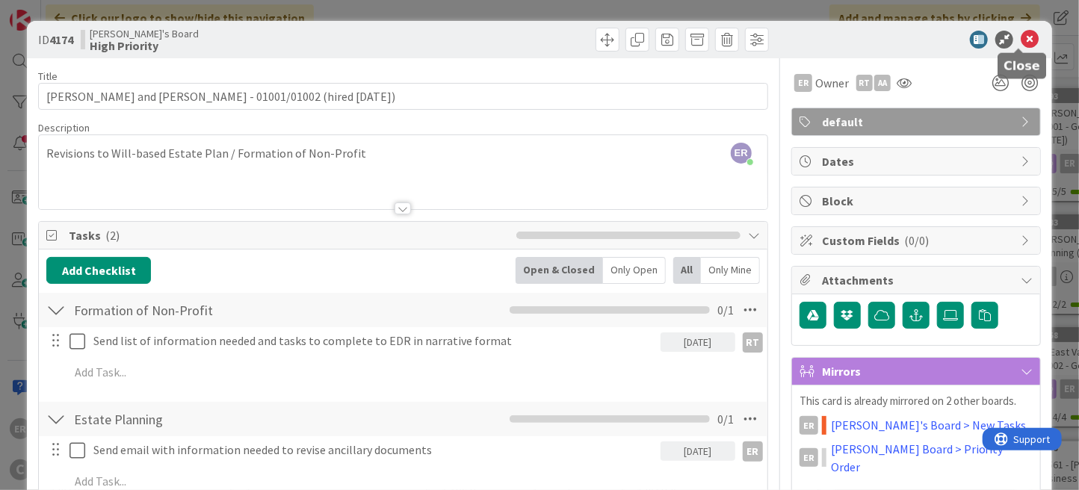
click at [1023, 41] on icon at bounding box center [1030, 40] width 18 height 18
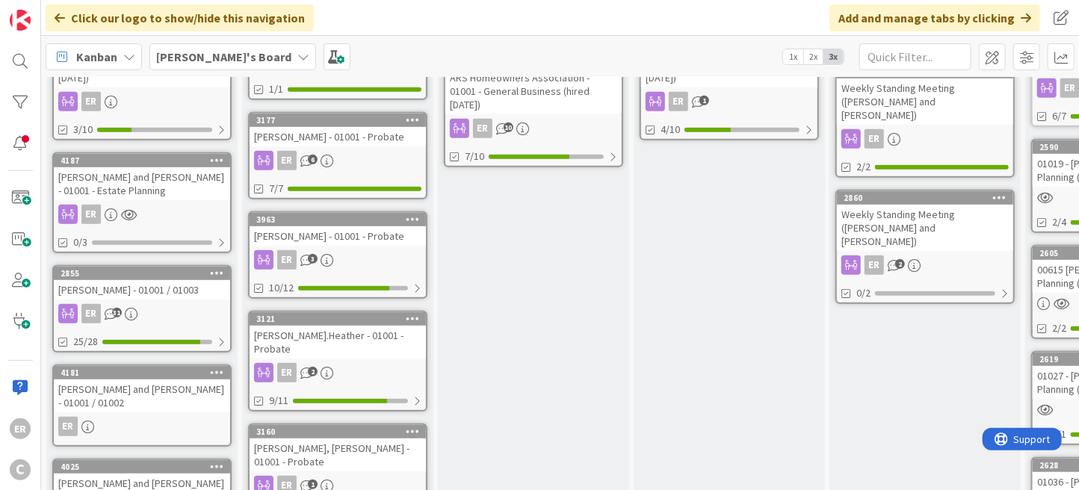
scroll to position [523, 0]
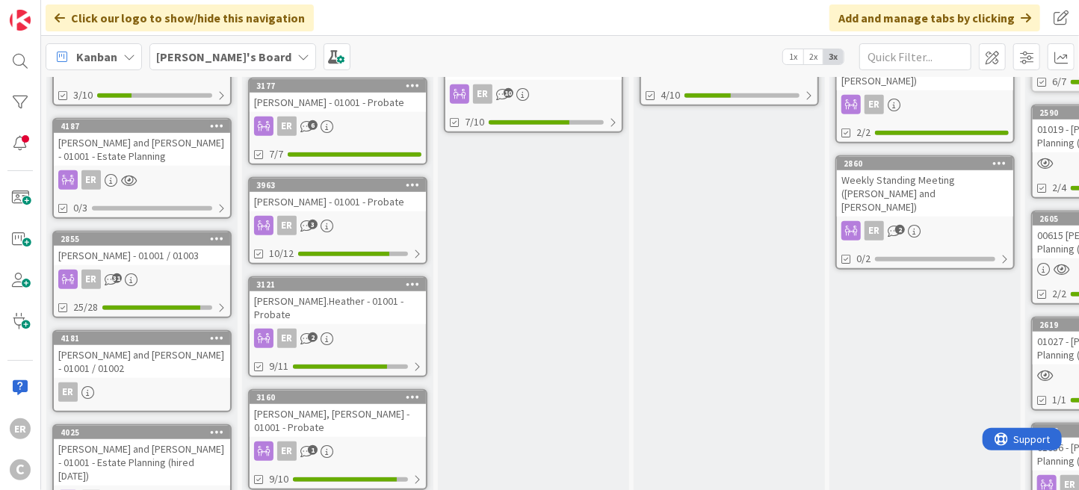
click at [179, 347] on div "[PERSON_NAME] and [PERSON_NAME] - 01001 / 01002" at bounding box center [142, 361] width 176 height 33
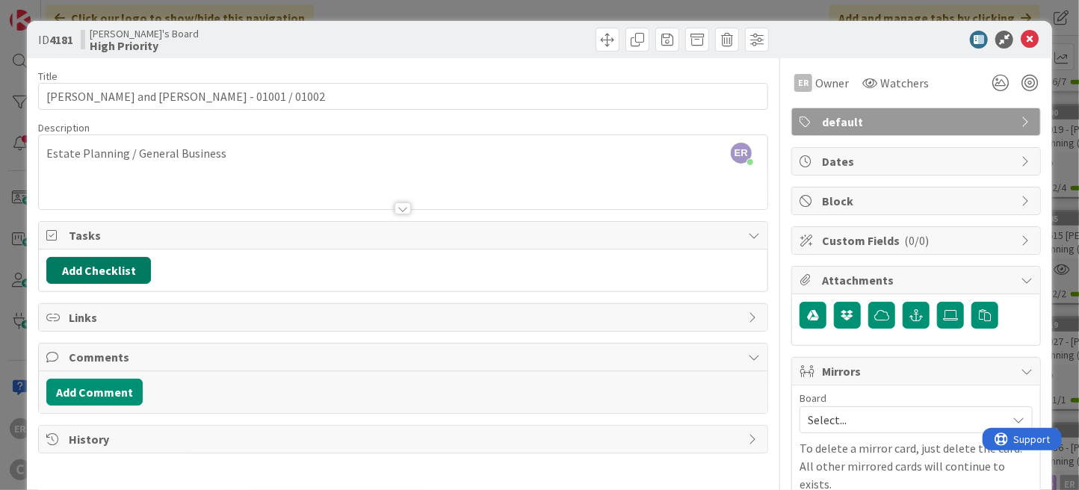
click at [102, 271] on button "Add Checklist" at bounding box center [98, 270] width 105 height 27
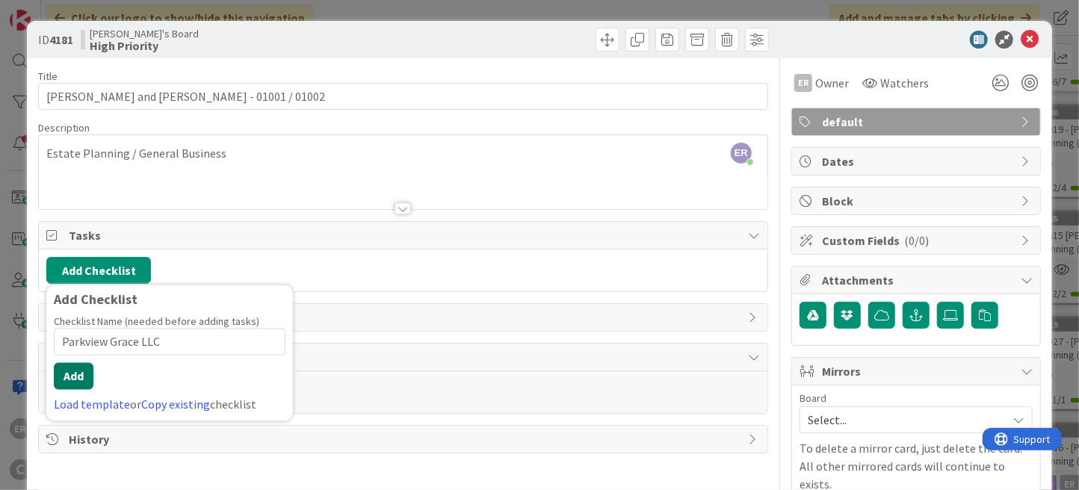
type input "Parkview Grace LLC"
click at [81, 380] on button "Add" at bounding box center [74, 376] width 40 height 27
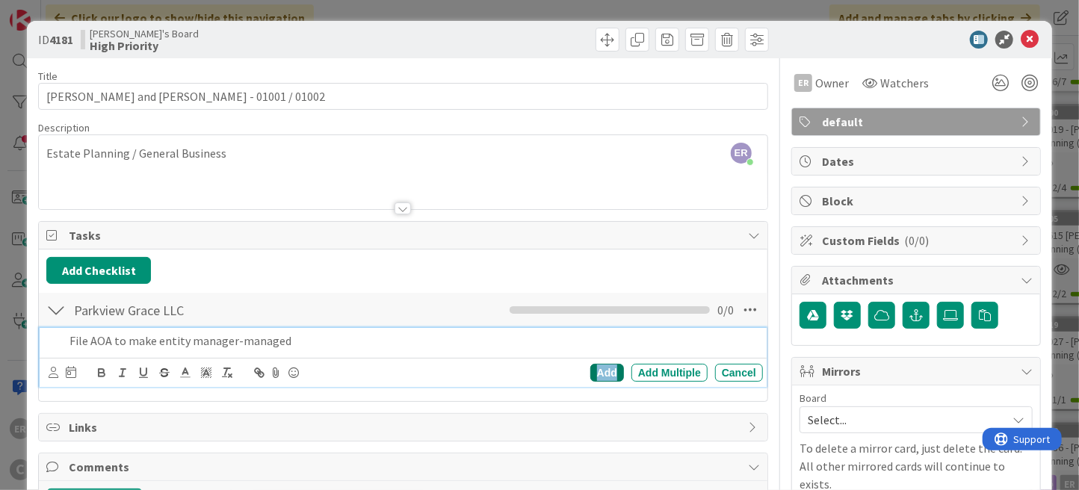
click at [598, 370] on div "Add" at bounding box center [607, 373] width 34 height 18
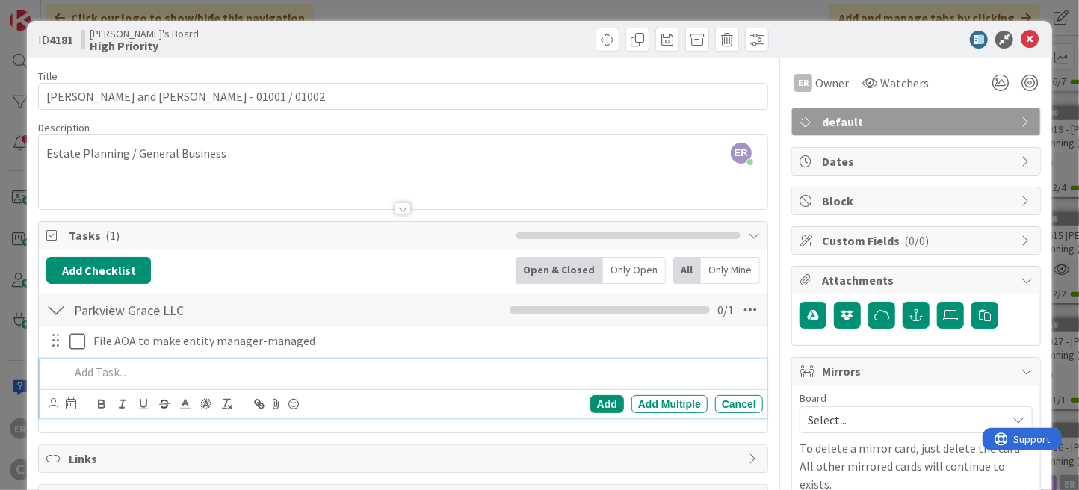
click at [152, 367] on p at bounding box center [412, 372] width 687 height 17
click at [135, 430] on div "Add Checklist Back Open & Closed Only Open All Only Mine Parkview Grace LLC Che…" at bounding box center [403, 341] width 728 height 183
click at [176, 370] on p "Draft basic operating agreement for entity" at bounding box center [412, 372] width 687 height 17
click at [283, 370] on p "Draft basic operating agreement for entity" at bounding box center [412, 372] width 687 height 17
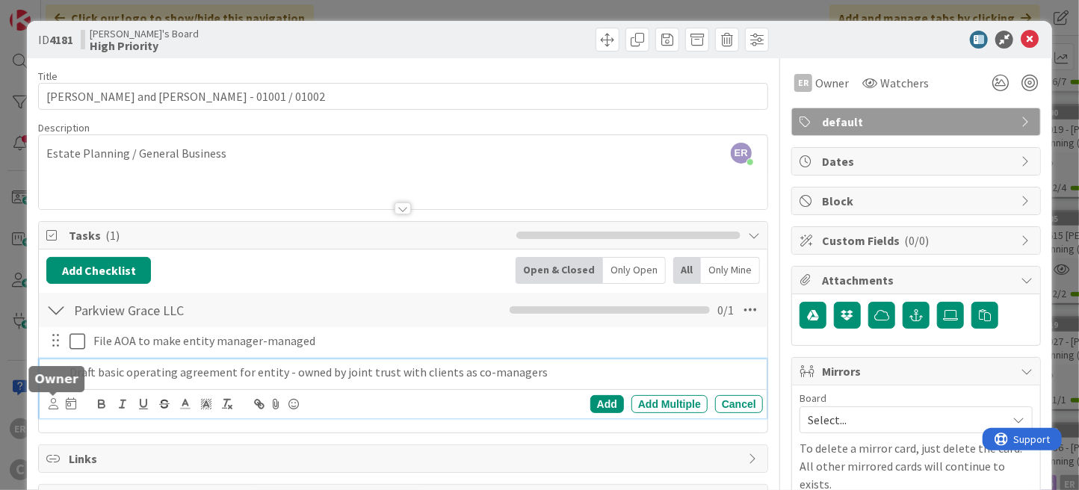
click at [54, 403] on icon at bounding box center [54, 403] width 10 height 11
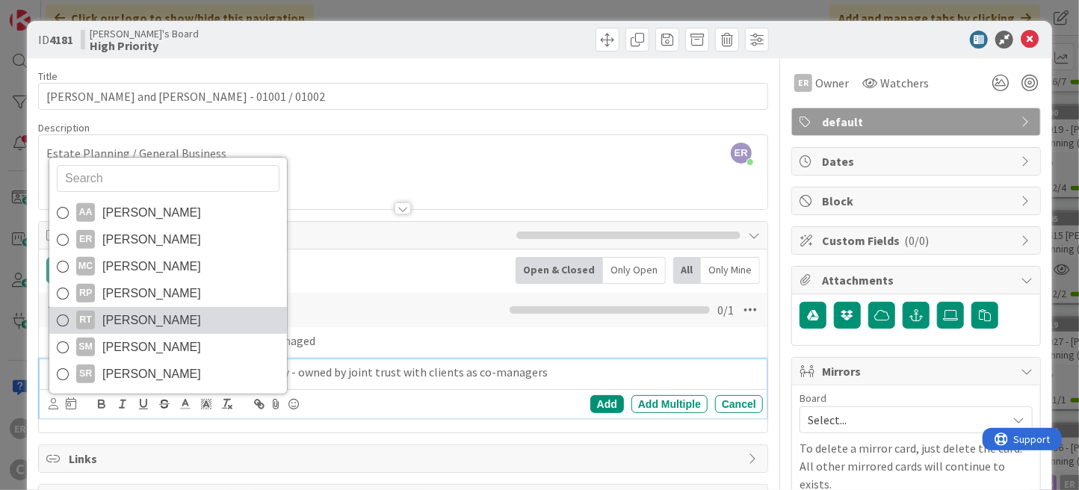
click at [108, 326] on span "[PERSON_NAME]" at bounding box center [151, 320] width 99 height 22
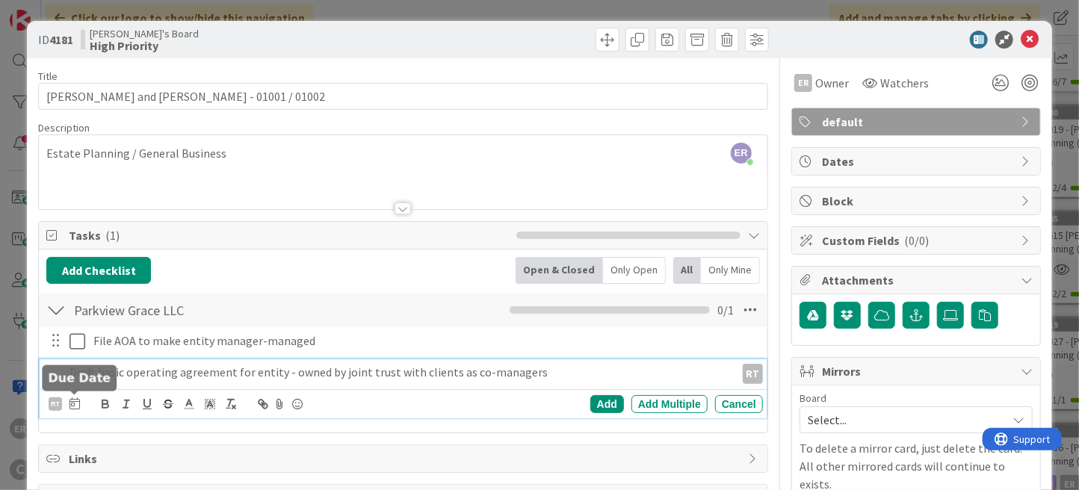
click at [75, 403] on icon at bounding box center [74, 403] width 10 height 12
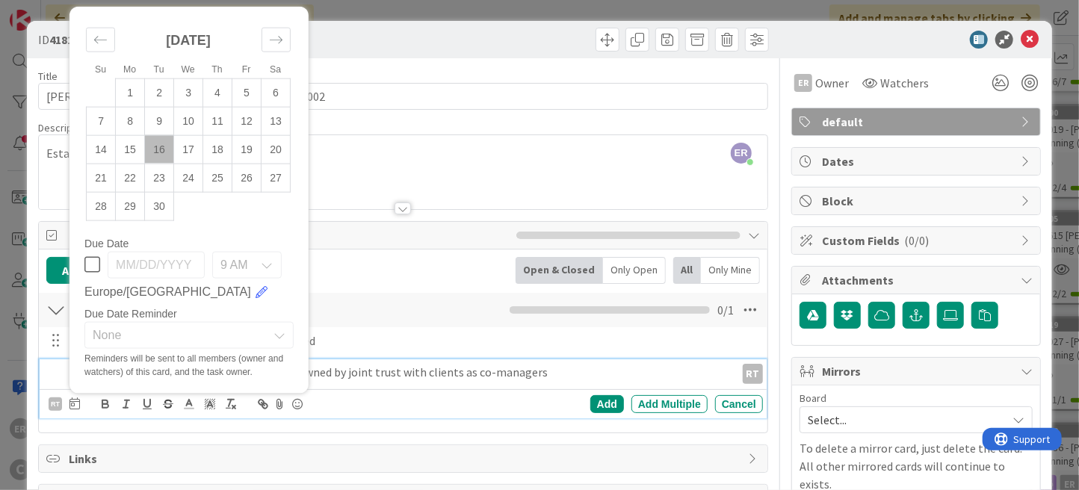
click at [445, 371] on p "Draft basic operating agreement for entity - owned by joint trust with clients …" at bounding box center [399, 372] width 660 height 17
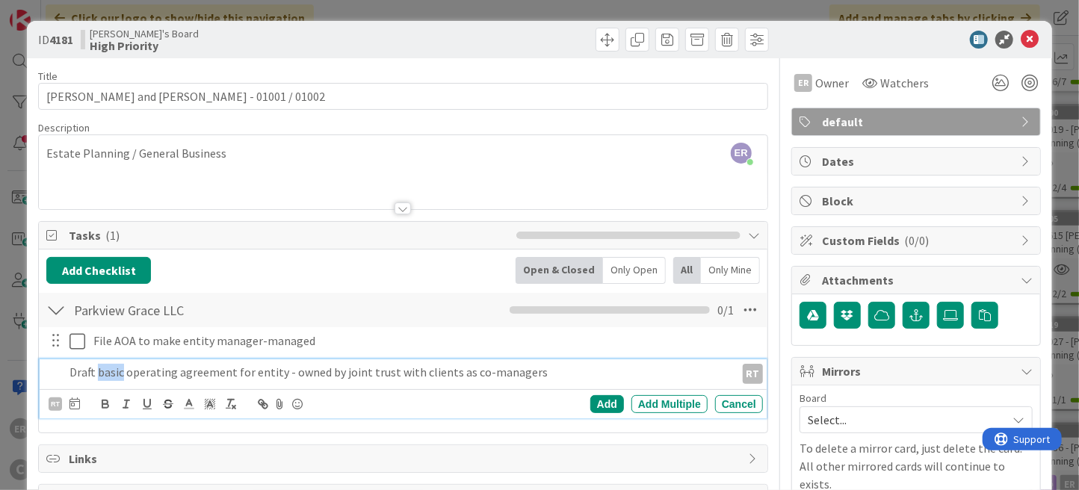
drag, startPoint x: 97, startPoint y: 369, endPoint x: 121, endPoint y: 371, distance: 24.0
click at [120, 369] on p "Draft basic operating agreement for entity - owned by joint trust with clients …" at bounding box center [399, 372] width 660 height 17
click at [146, 403] on icon "button" at bounding box center [146, 403] width 13 height 13
click at [124, 371] on p "Draft basic operating agreement for entity - owned by joint trust with clients …" at bounding box center [399, 372] width 660 height 17
drag, startPoint x: 125, startPoint y: 374, endPoint x: 97, endPoint y: 372, distance: 27.7
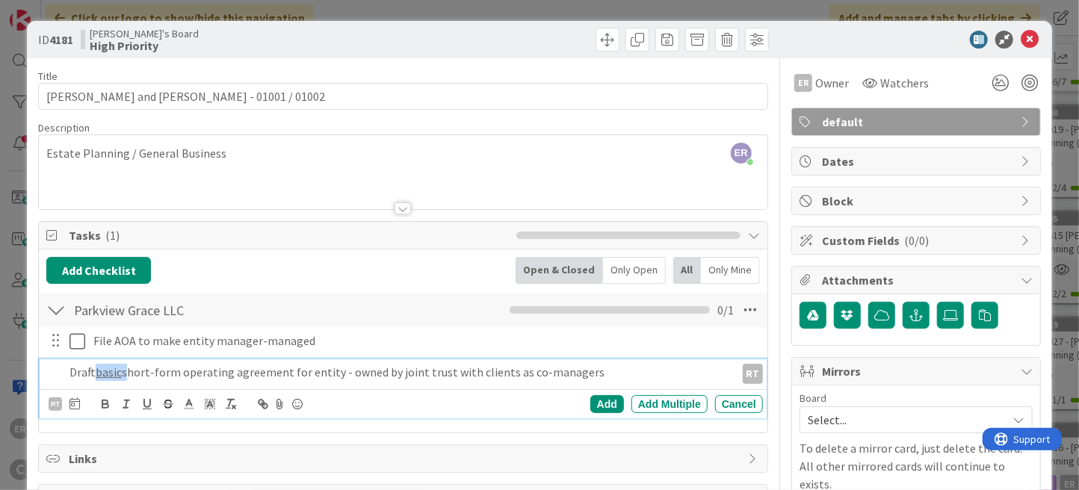
click at [97, 372] on p "Draft basic short-form operating agreement for entity - owned by joint trust wi…" at bounding box center [399, 372] width 660 height 17
drag, startPoint x: 97, startPoint y: 372, endPoint x: 146, endPoint y: 371, distance: 48.6
click at [146, 371] on p "Draft short-form operating agreement for entity - owned by joint trust with cli…" at bounding box center [399, 372] width 660 height 17
click at [416, 368] on p "Draft short-form operating agreement for entity - owned by joint trust with cli…" at bounding box center [399, 372] width 660 height 17
click at [152, 371] on p "Draft short-form operating agreement for entity - owned by joint trust with cli…" at bounding box center [399, 372] width 660 height 17
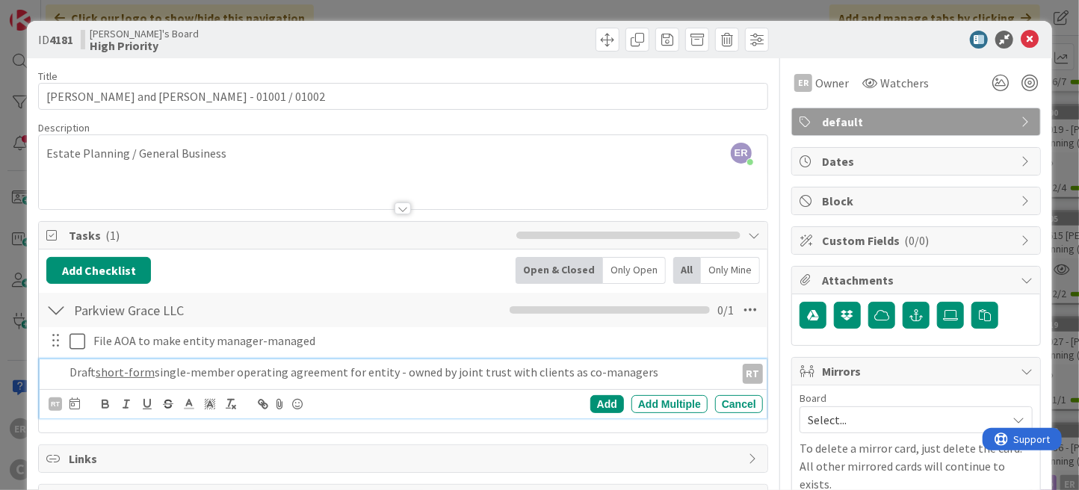
click at [634, 371] on p "Draft short-form single-member operating agreement for entity - owned by joint …" at bounding box center [399, 372] width 660 height 17
click at [610, 404] on div "Add" at bounding box center [607, 404] width 34 height 18
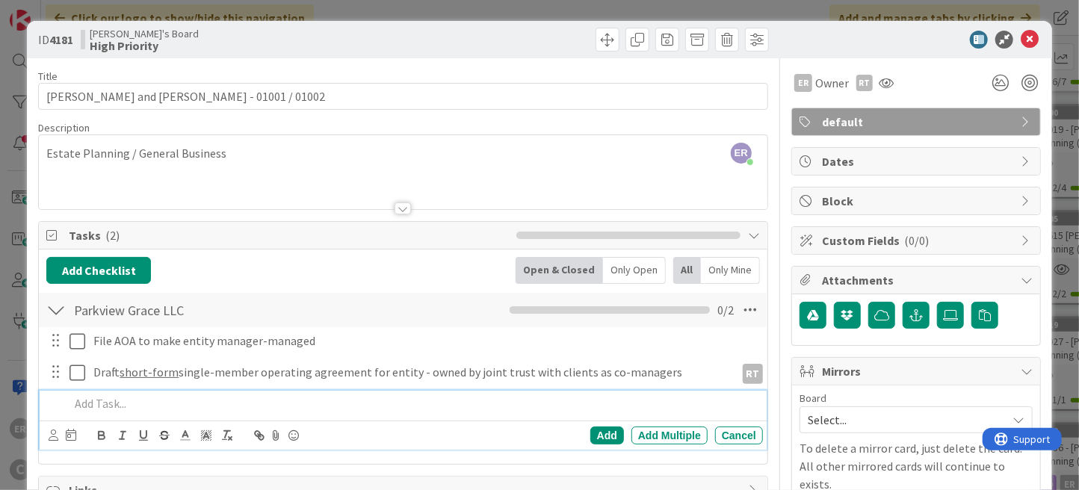
click at [214, 400] on p at bounding box center [412, 403] width 687 height 17
click at [598, 427] on div "Add" at bounding box center [607, 436] width 34 height 18
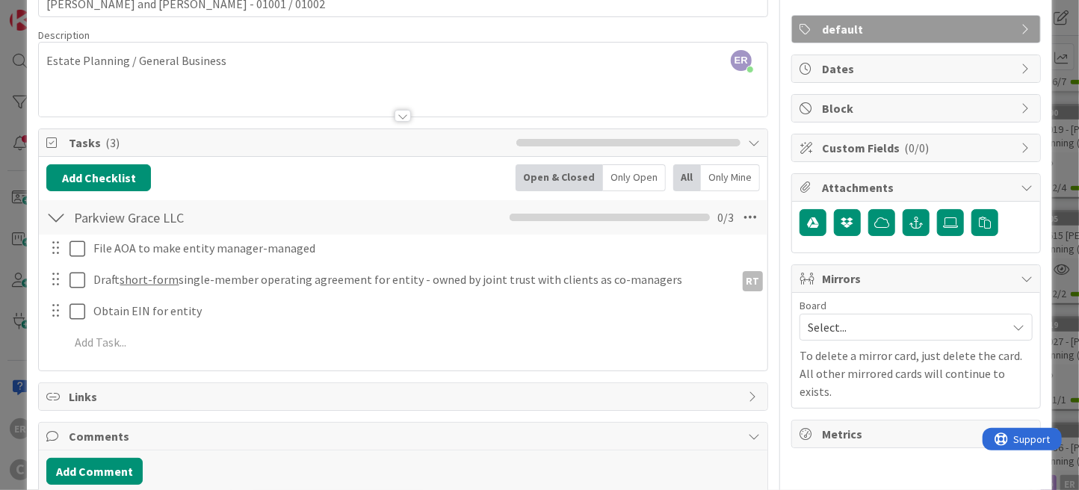
scroll to position [164, 0]
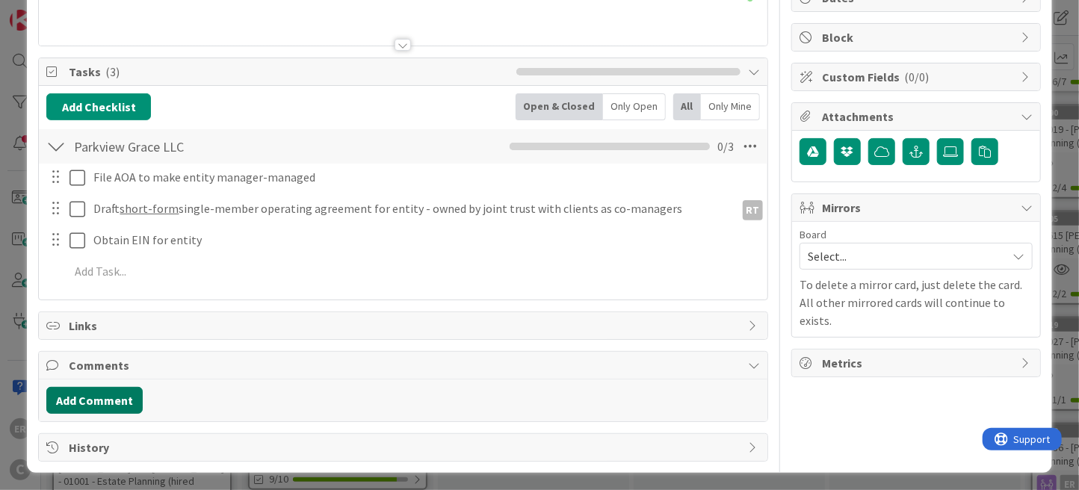
click at [128, 392] on button "Add Comment" at bounding box center [94, 400] width 96 height 27
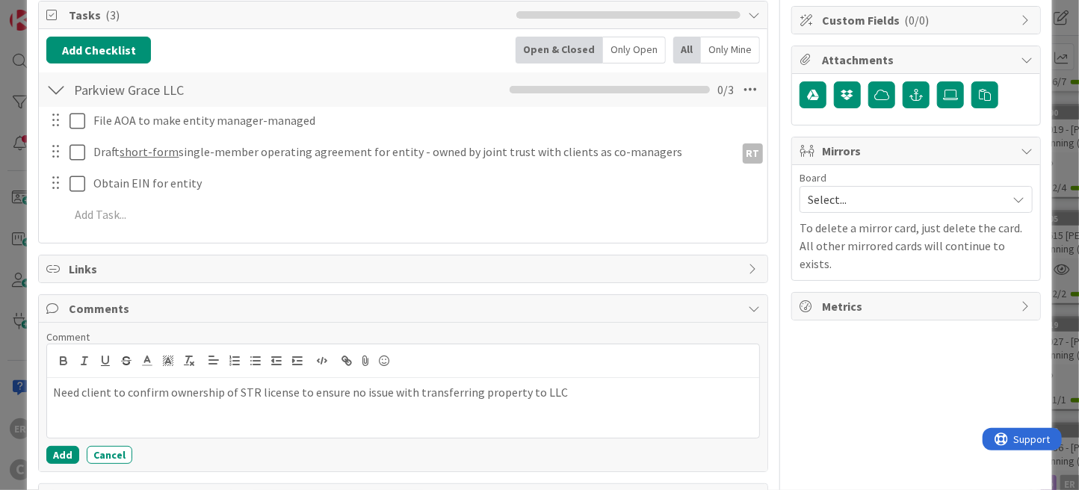
scroll to position [270, 0]
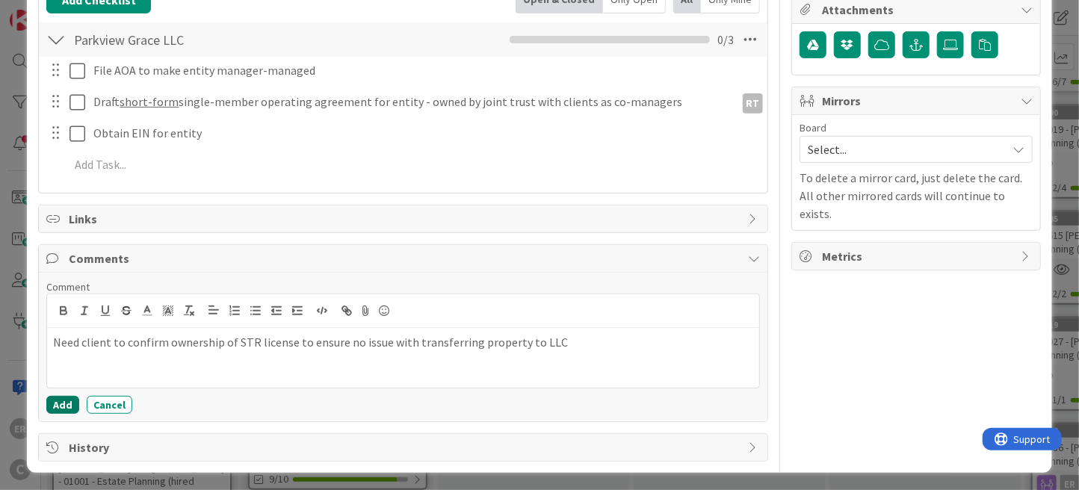
click at [68, 407] on button "Add" at bounding box center [62, 405] width 33 height 18
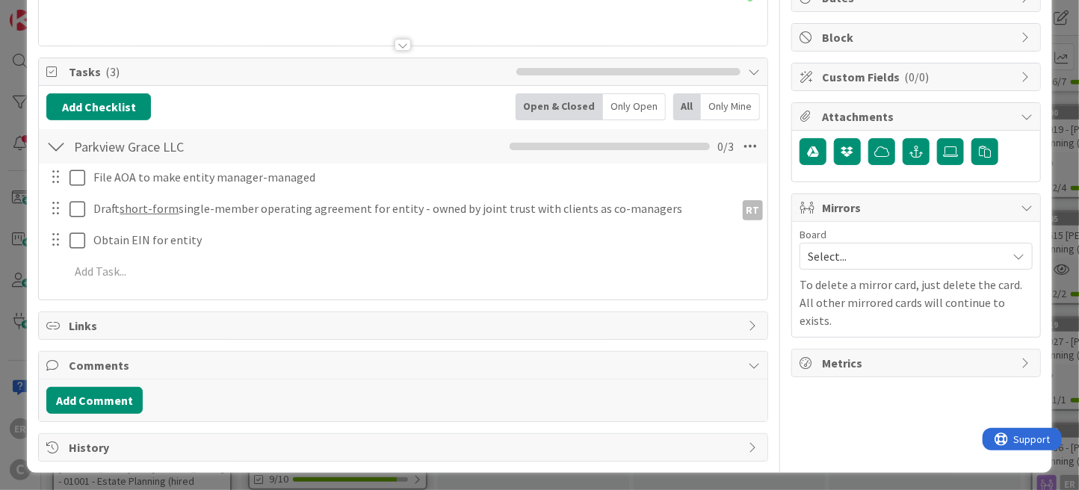
scroll to position [256, 0]
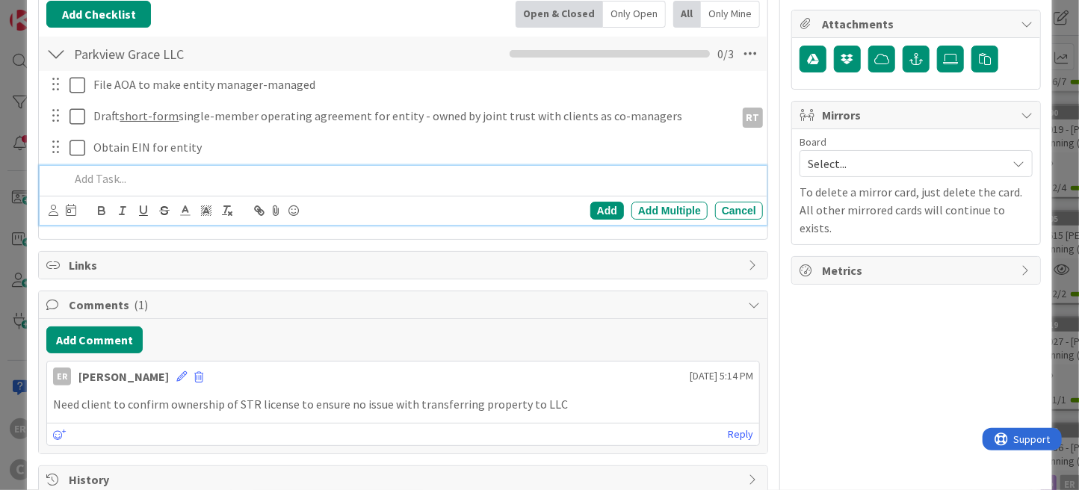
click at [128, 172] on div at bounding box center [413, 179] width 699 height 26
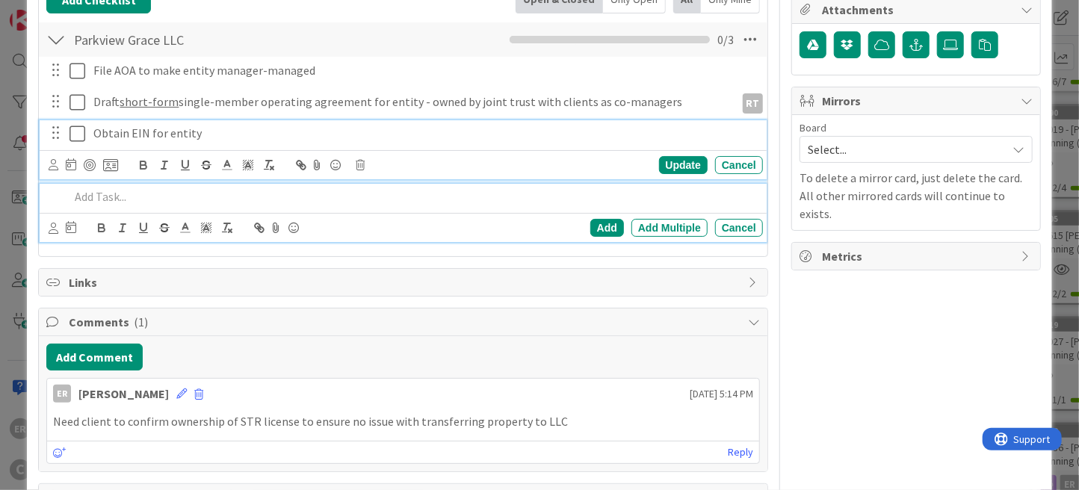
click at [201, 135] on p "Obtain EIN for entity" at bounding box center [424, 133] width 663 height 17
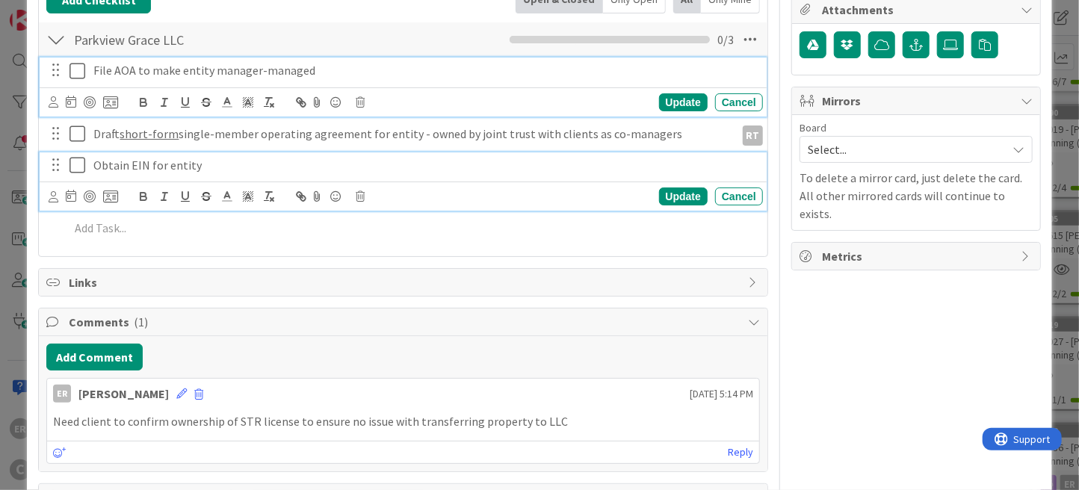
click at [310, 75] on div "File AOA to make entity manager-managed Update Cancel" at bounding box center [403, 87] width 727 height 59
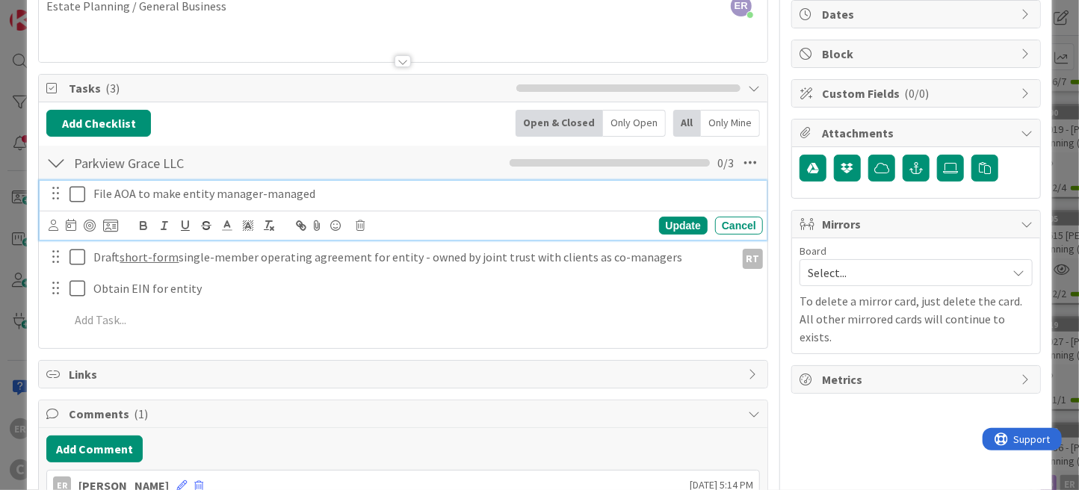
scroll to position [139, 0]
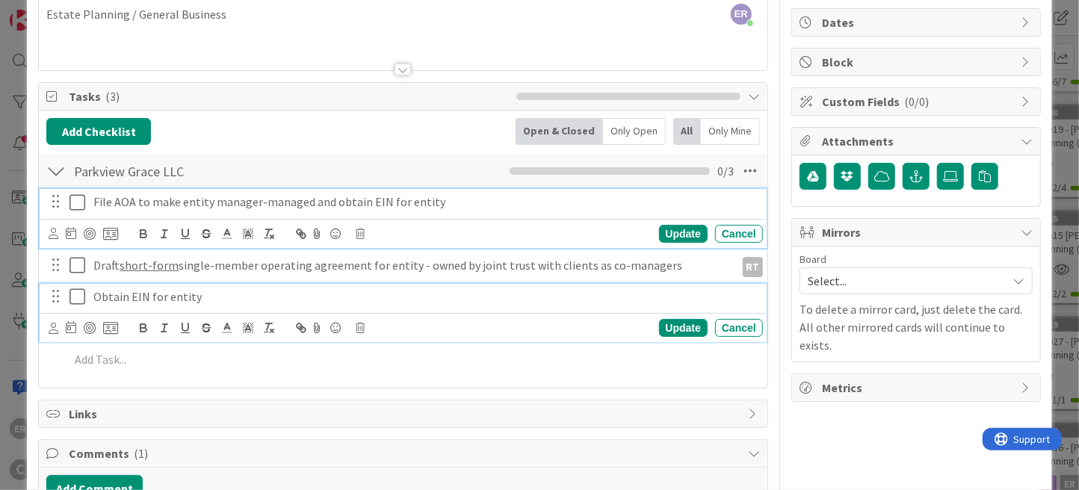
click at [195, 297] on p "Obtain EIN for entity" at bounding box center [424, 296] width 663 height 17
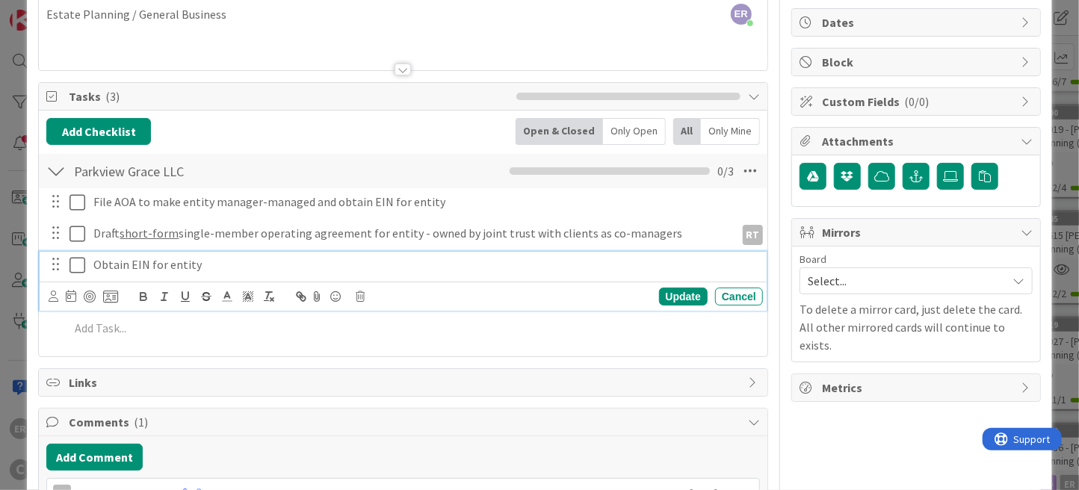
scroll to position [108, 0]
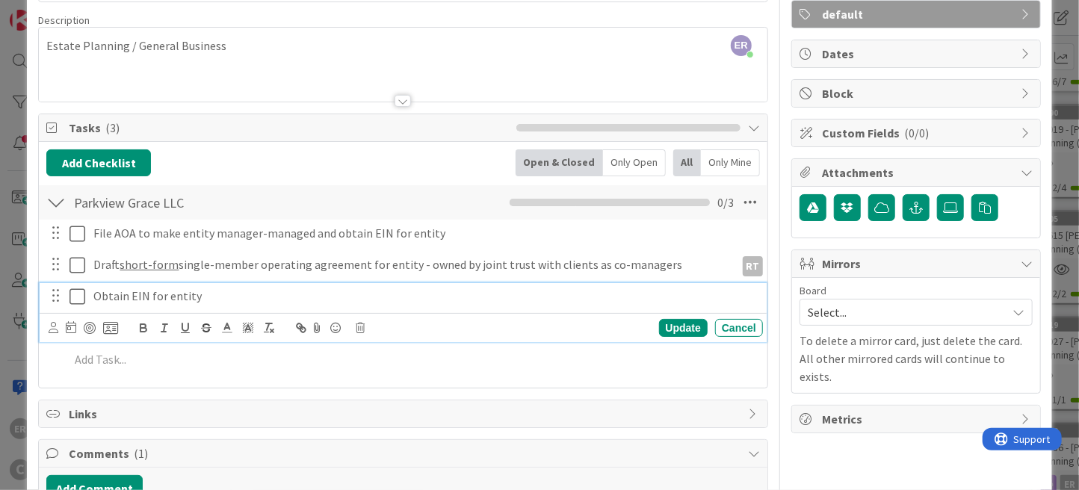
click at [208, 299] on p "Obtain EIN for entity" at bounding box center [424, 296] width 663 height 17
drag, startPoint x: 201, startPoint y: 299, endPoint x: 96, endPoint y: 299, distance: 105.3
click at [96, 299] on p "Obtain EIN for entity" at bounding box center [424, 296] width 663 height 17
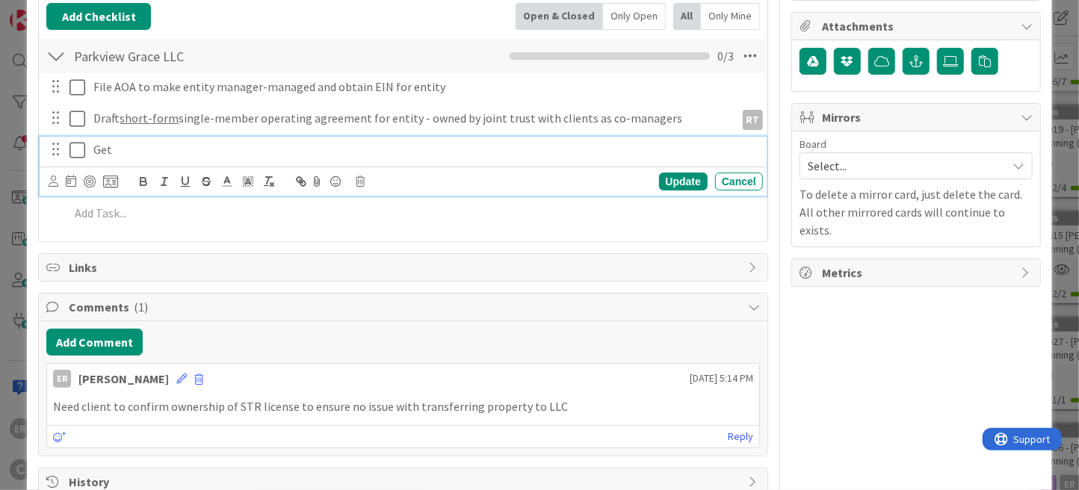
scroll to position [288, 0]
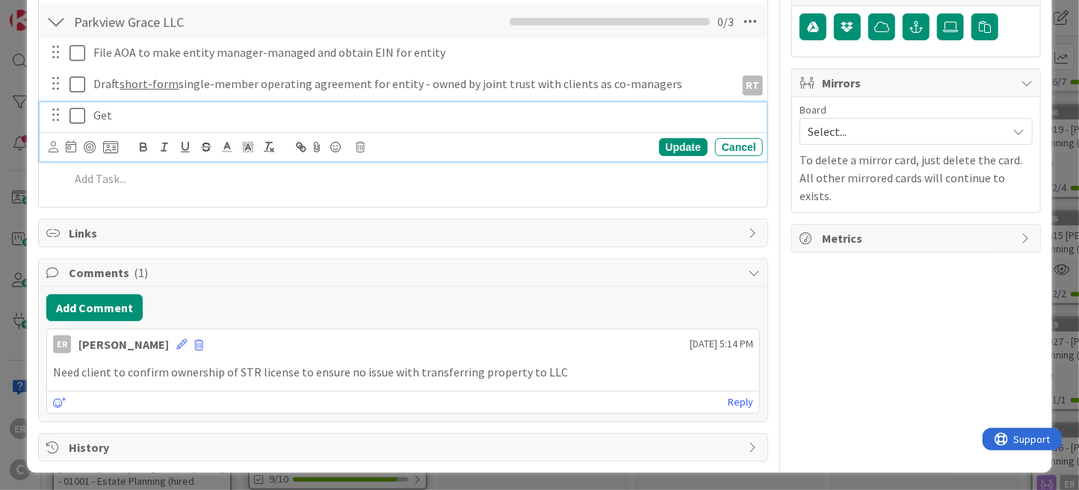
click at [337, 366] on p "Need client to confirm ownership of STR license to ensure no issue with transfe…" at bounding box center [403, 372] width 700 height 17
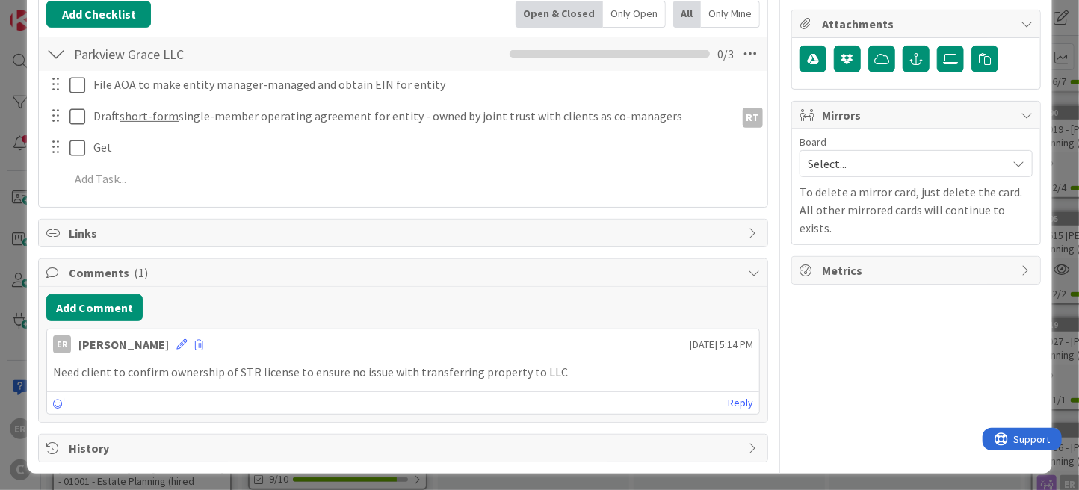
click at [548, 371] on p "Need client to confirm ownership of STR license to ensure no issue with transfe…" at bounding box center [403, 372] width 700 height 17
click at [176, 344] on icon at bounding box center [181, 344] width 10 height 10
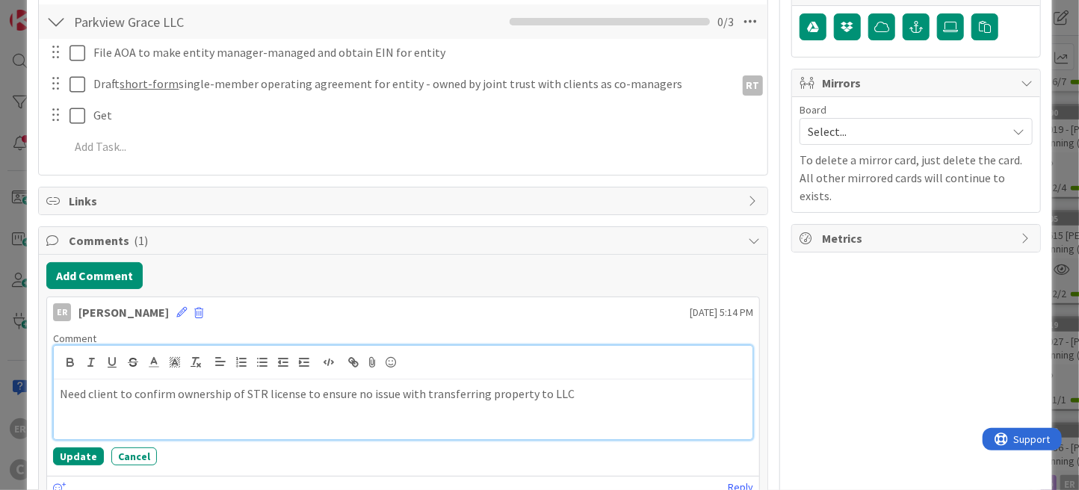
click at [601, 400] on div "Need client to confirm ownership of STR license to ensure no issue with transfe…" at bounding box center [403, 410] width 699 height 60
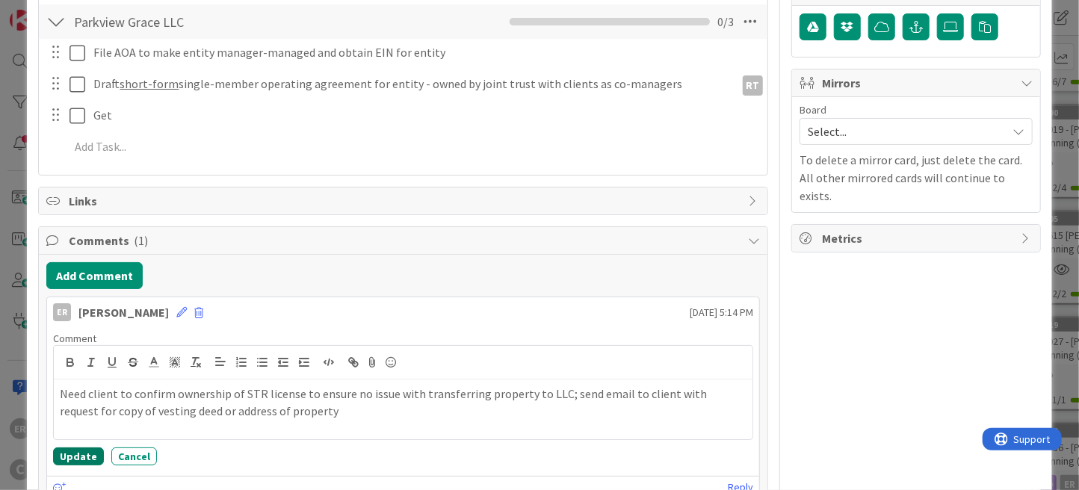
click at [90, 455] on button "Update" at bounding box center [78, 456] width 51 height 18
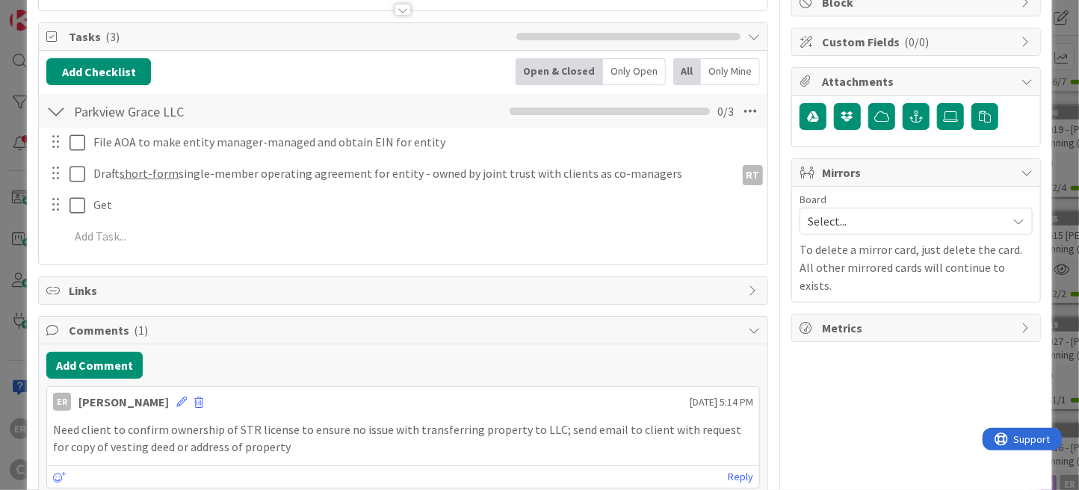
scroll to position [124, 0]
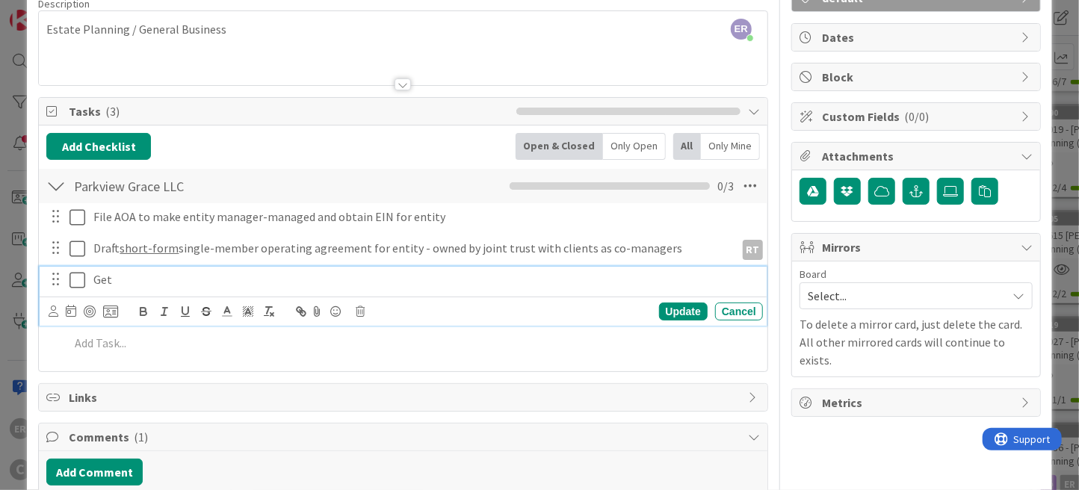
click at [131, 280] on p "Get" at bounding box center [424, 279] width 663 height 17
drag, startPoint x: 115, startPoint y: 279, endPoint x: 94, endPoint y: 279, distance: 20.9
click at [94, 279] on p "Get" at bounding box center [424, 279] width 663 height 17
click at [659, 306] on div "Update" at bounding box center [683, 312] width 49 height 18
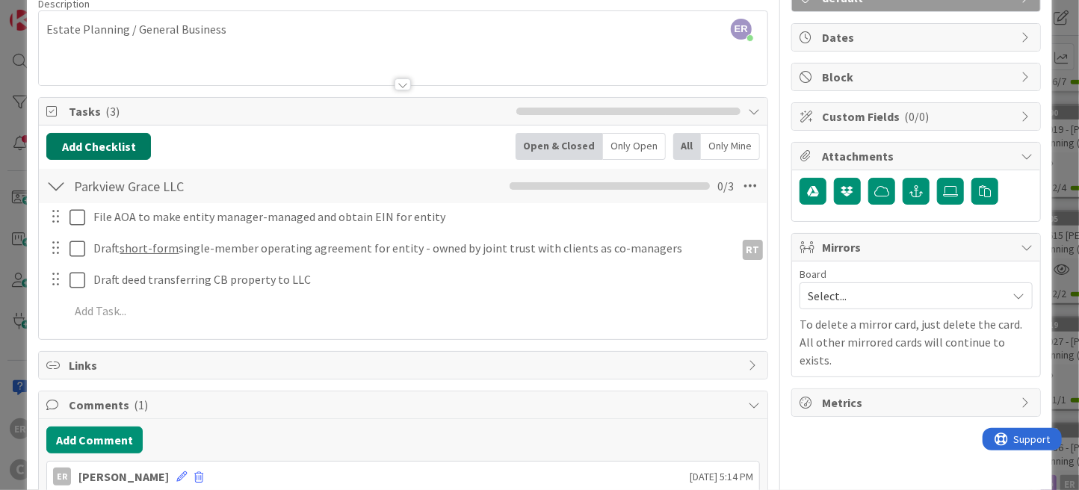
click at [99, 140] on button "Add Checklist" at bounding box center [98, 146] width 105 height 27
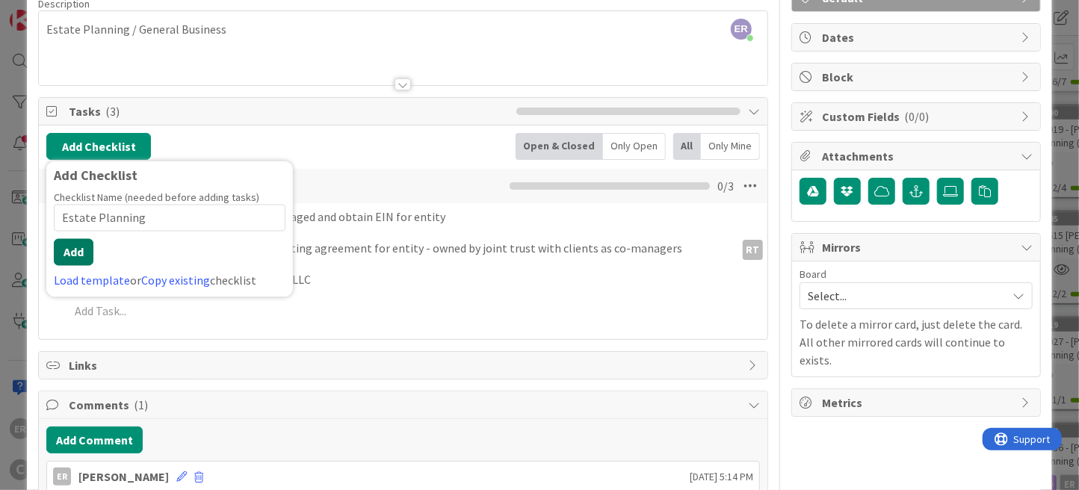
type input "Estate Planning"
click at [73, 248] on button "Add" at bounding box center [74, 252] width 40 height 27
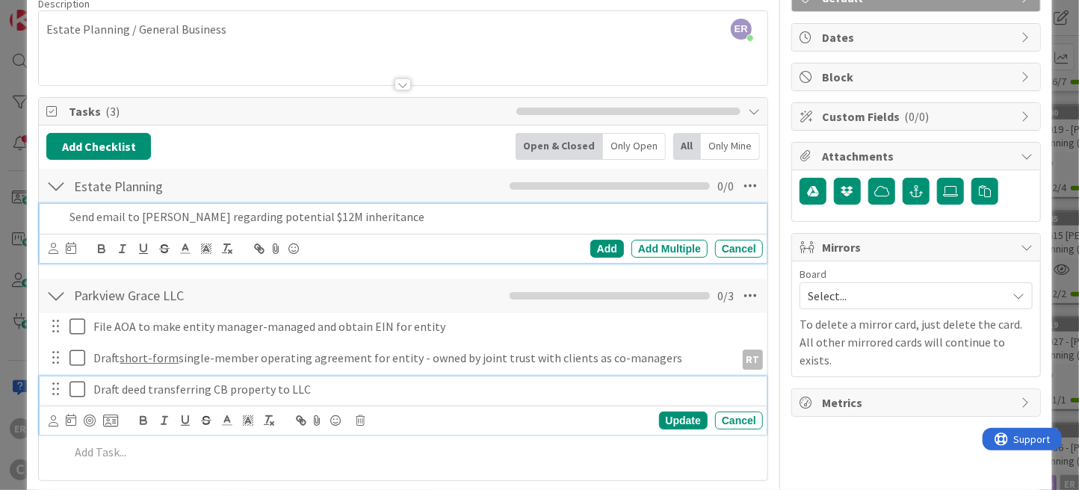
click at [243, 393] on p "Draft deed transferring CB property to LLC" at bounding box center [424, 389] width 663 height 17
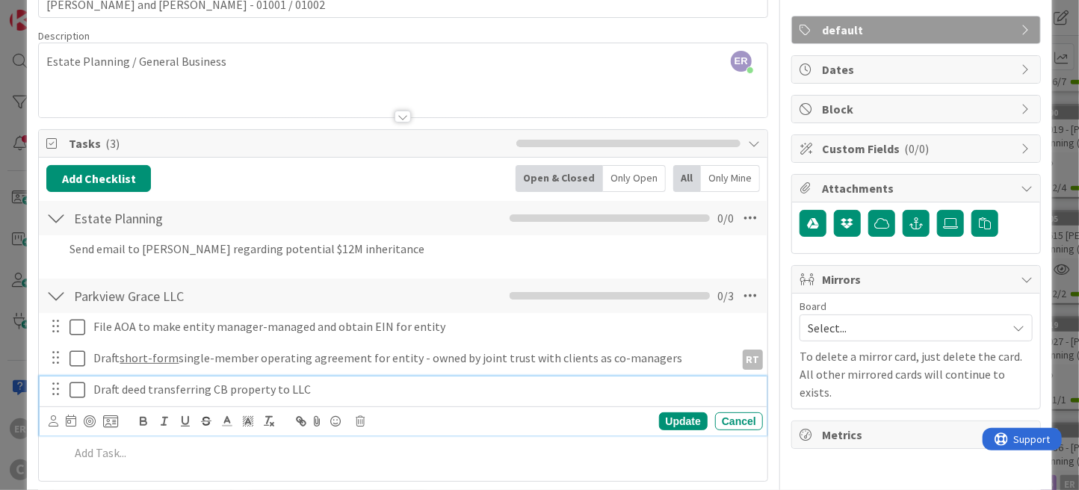
click at [219, 388] on p "Draft deed transferring CB property to LLC" at bounding box center [424, 389] width 663 height 17
click at [209, 388] on p "Draft deed transferring CB property to LLC" at bounding box center [424, 389] width 663 height 17
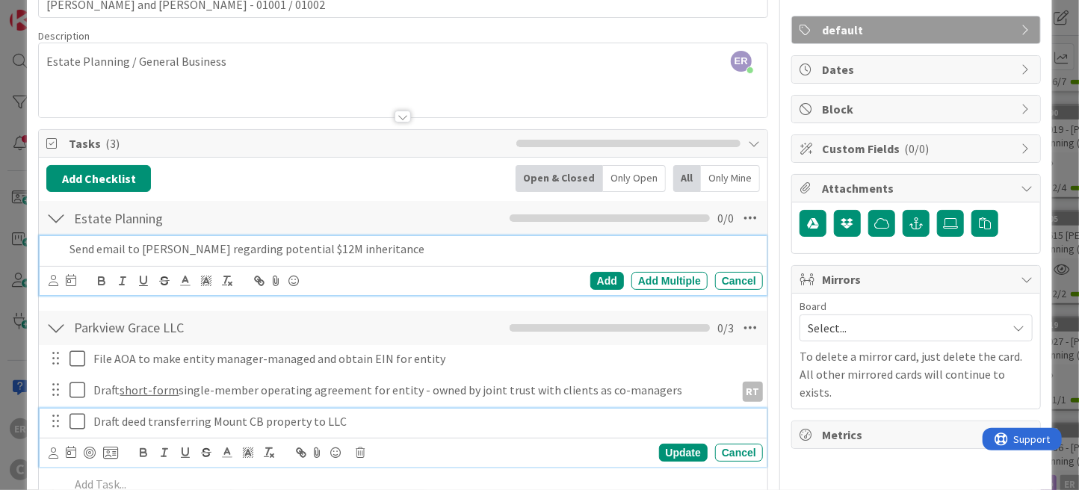
click at [301, 249] on div "Send email to [PERSON_NAME] regarding potential $12M inheritance Add Add Multip…" at bounding box center [403, 265] width 727 height 59
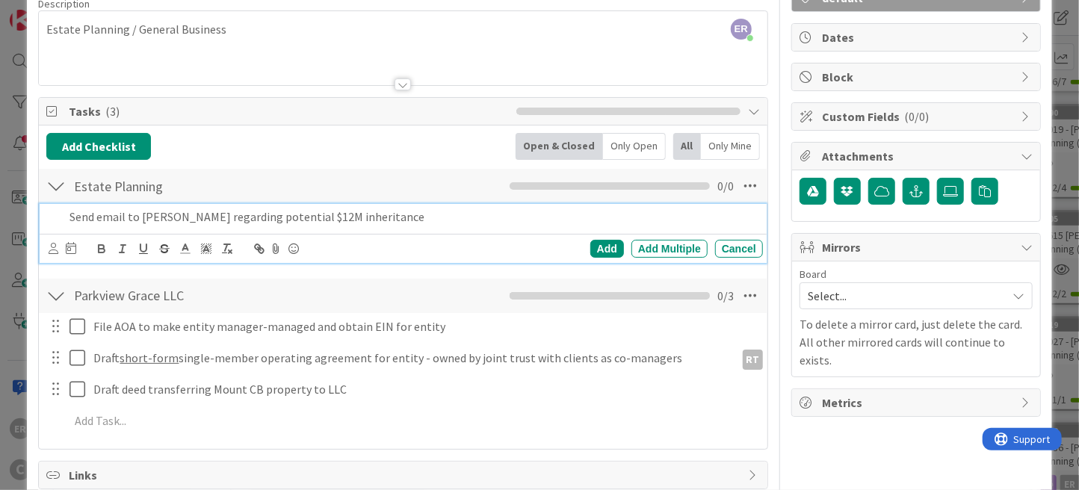
click at [350, 219] on p "Send email to [PERSON_NAME] regarding potential $12M inheritance" at bounding box center [412, 216] width 687 height 17
click at [50, 249] on icon at bounding box center [54, 248] width 10 height 11
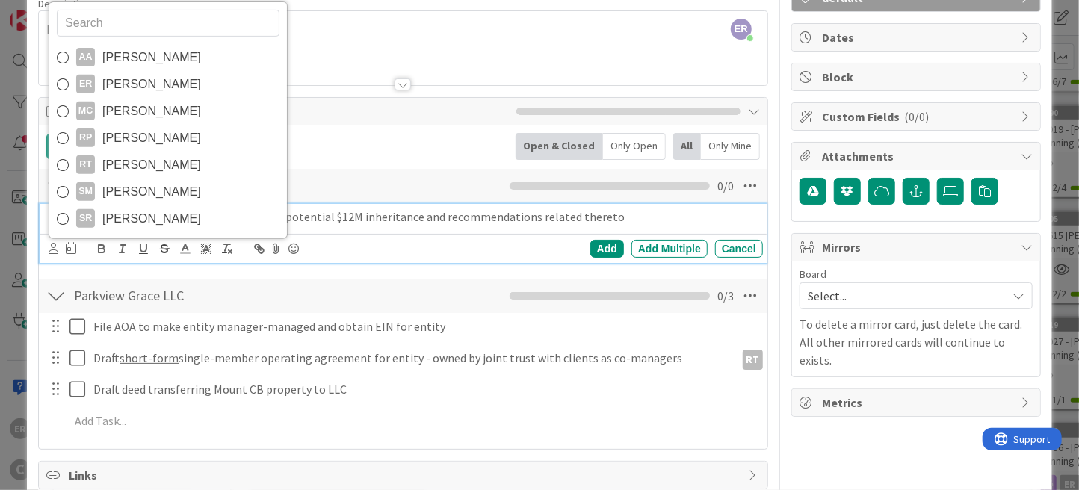
drag, startPoint x: 145, startPoint y: 87, endPoint x: 142, endPoint y: 95, distance: 8.0
click at [145, 87] on span "[PERSON_NAME]" at bounding box center [151, 84] width 99 height 22
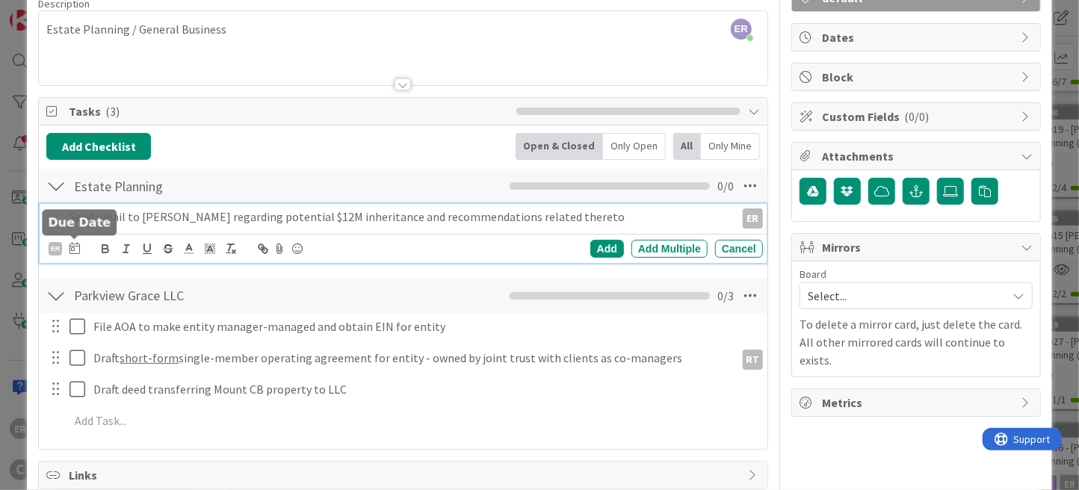
click at [75, 244] on icon at bounding box center [74, 248] width 10 height 12
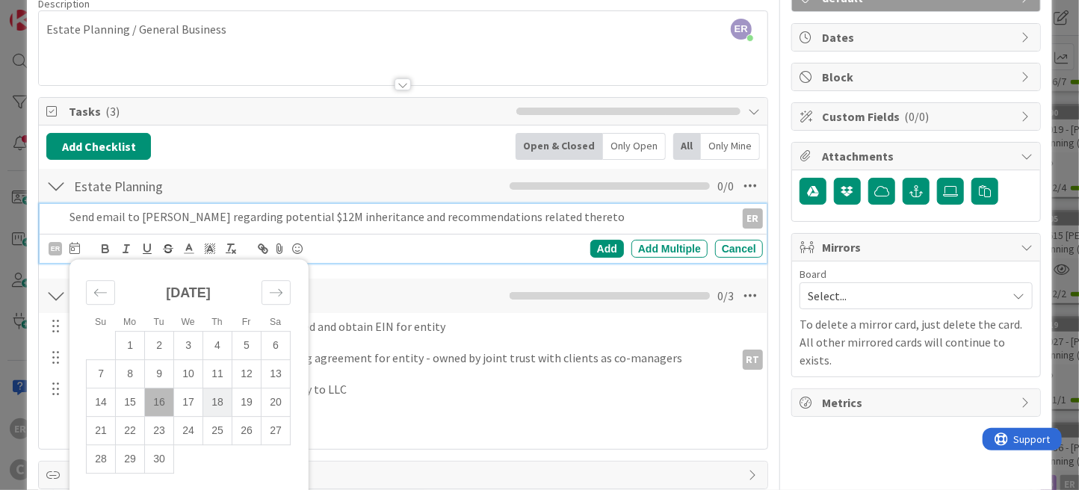
click at [222, 406] on td "18" at bounding box center [217, 402] width 29 height 28
click at [600, 252] on div "Add" at bounding box center [607, 249] width 34 height 18
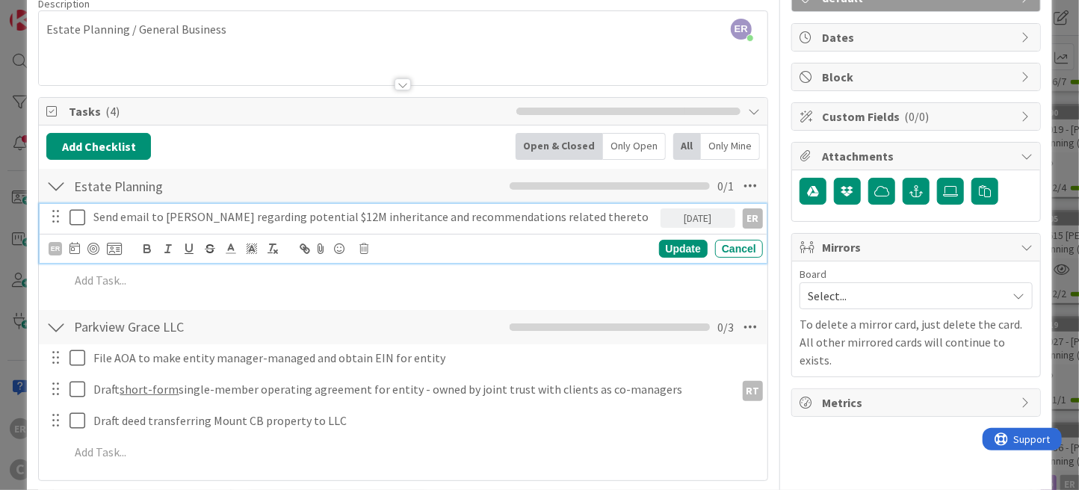
click at [552, 226] on div "Send email to [PERSON_NAME] regarding potential $12M inheritance and recommenda…" at bounding box center [373, 217] width 572 height 26
click at [567, 217] on p "Send email to [PERSON_NAME] regarding potential $12M inheritance and recommenda…" at bounding box center [373, 216] width 560 height 17
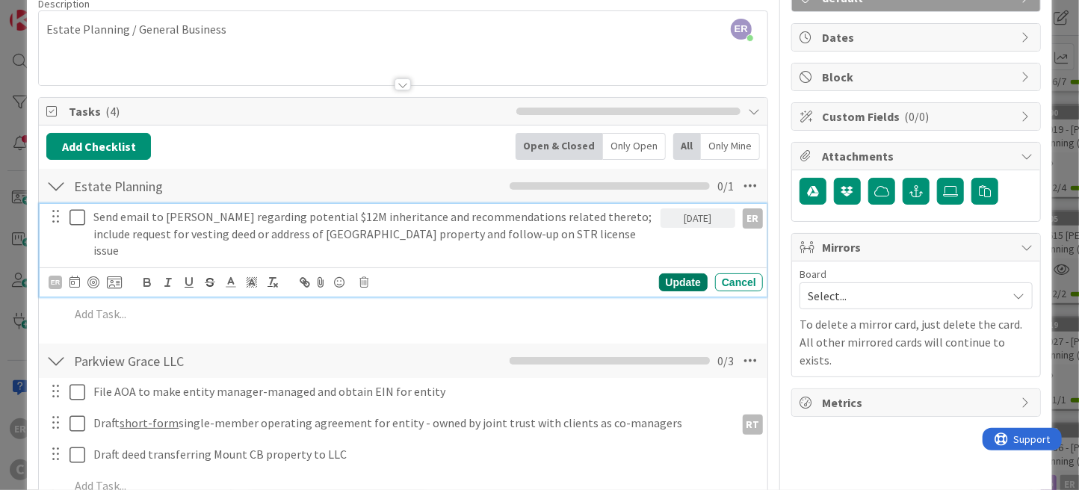
click at [670, 273] on div "Update" at bounding box center [683, 282] width 49 height 18
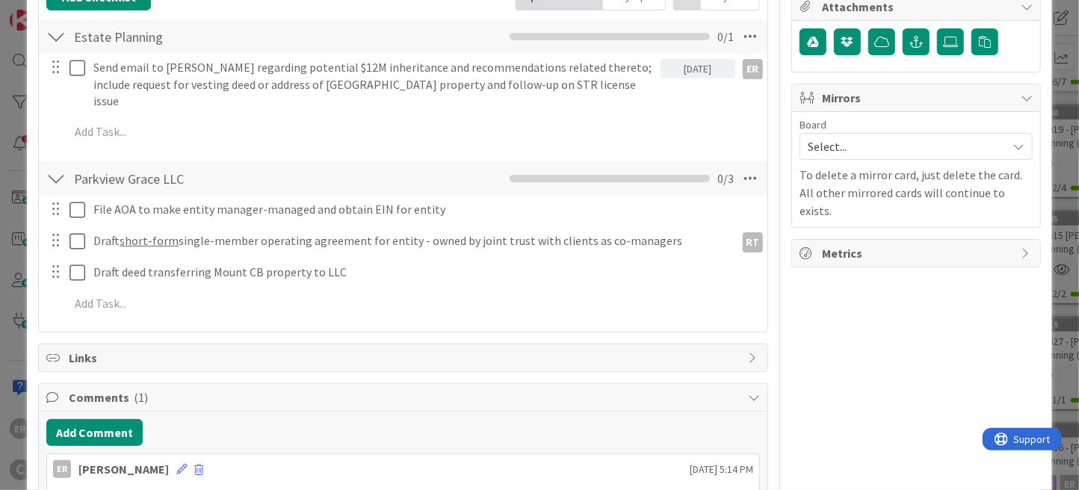
scroll to position [398, 0]
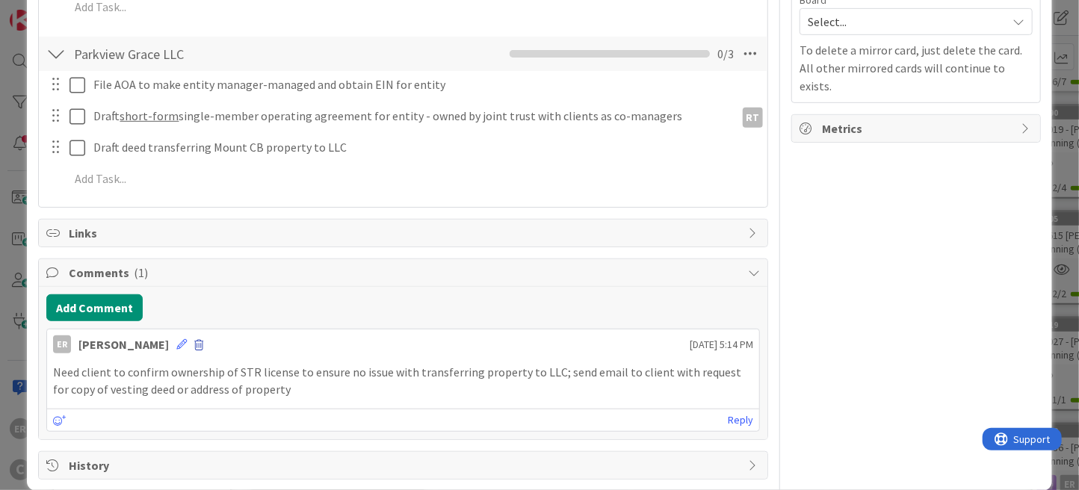
click at [194, 340] on span at bounding box center [198, 345] width 9 height 10
click at [208, 403] on button "Delete" at bounding box center [230, 414] width 56 height 27
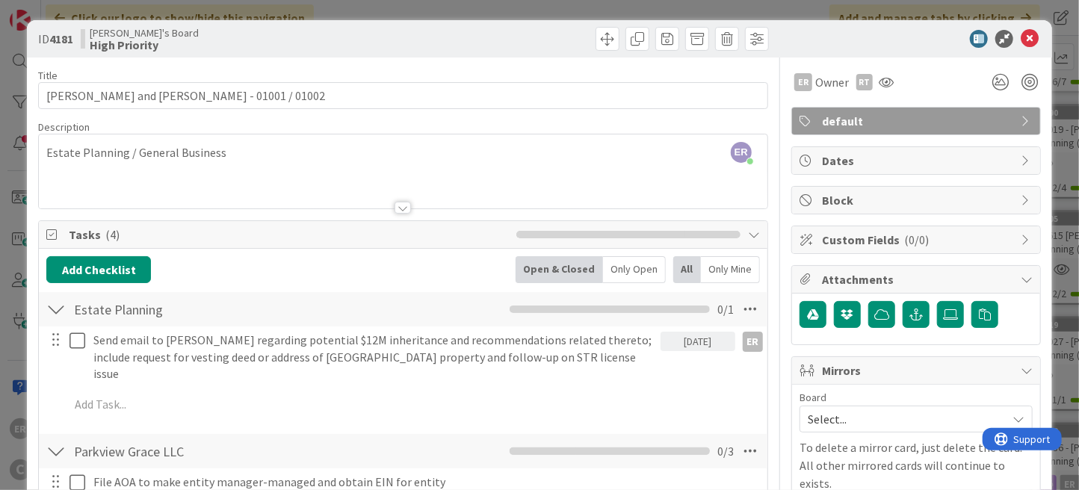
scroll to position [0, 0]
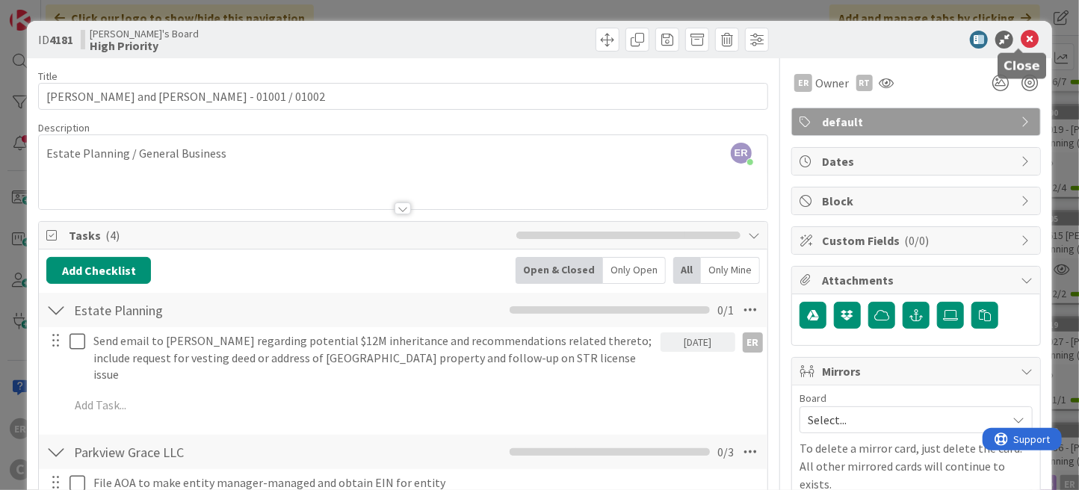
click at [1021, 40] on icon at bounding box center [1030, 40] width 18 height 18
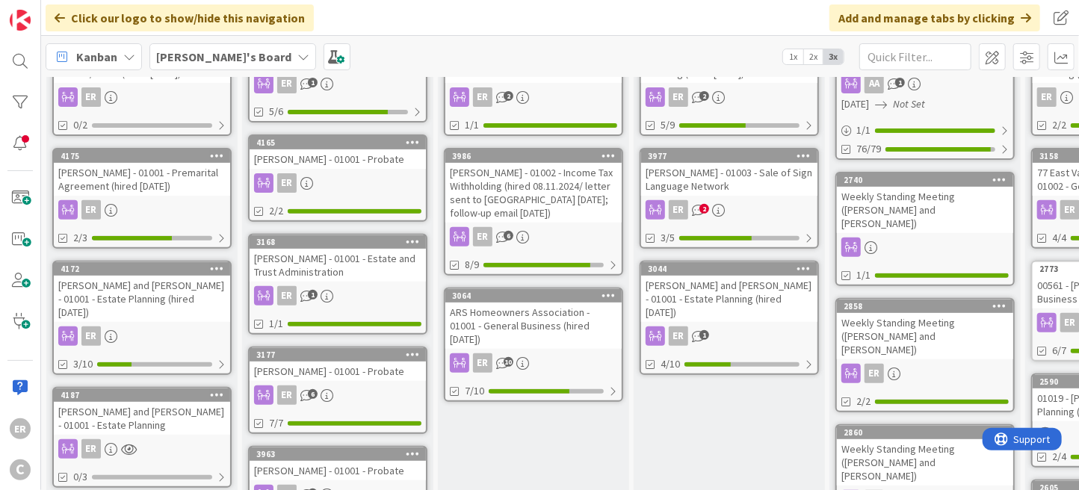
scroll to position [149, 0]
